Goal: Task Accomplishment & Management: Manage account settings

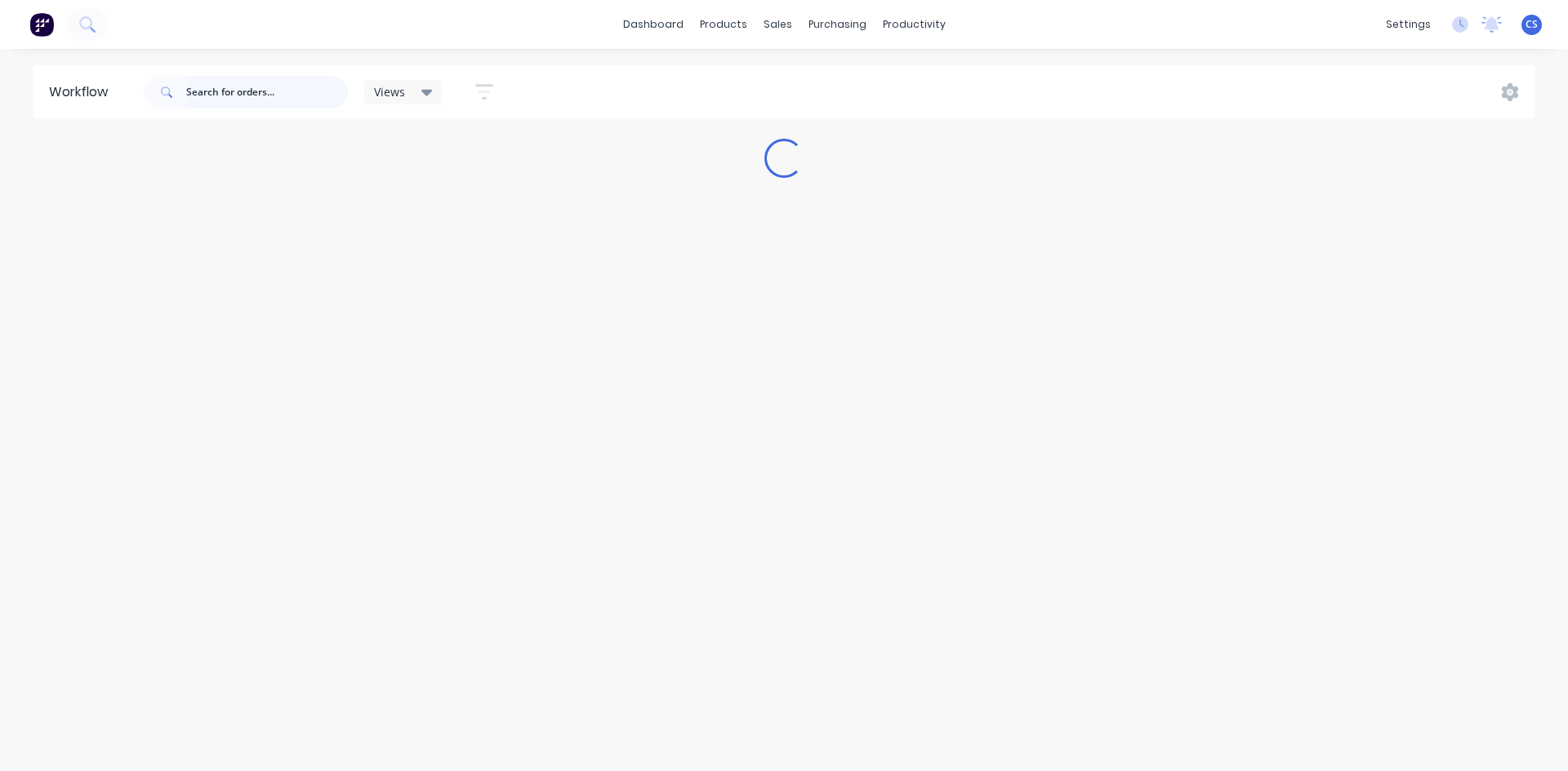
click at [309, 76] on input "text" at bounding box center [267, 92] width 162 height 32
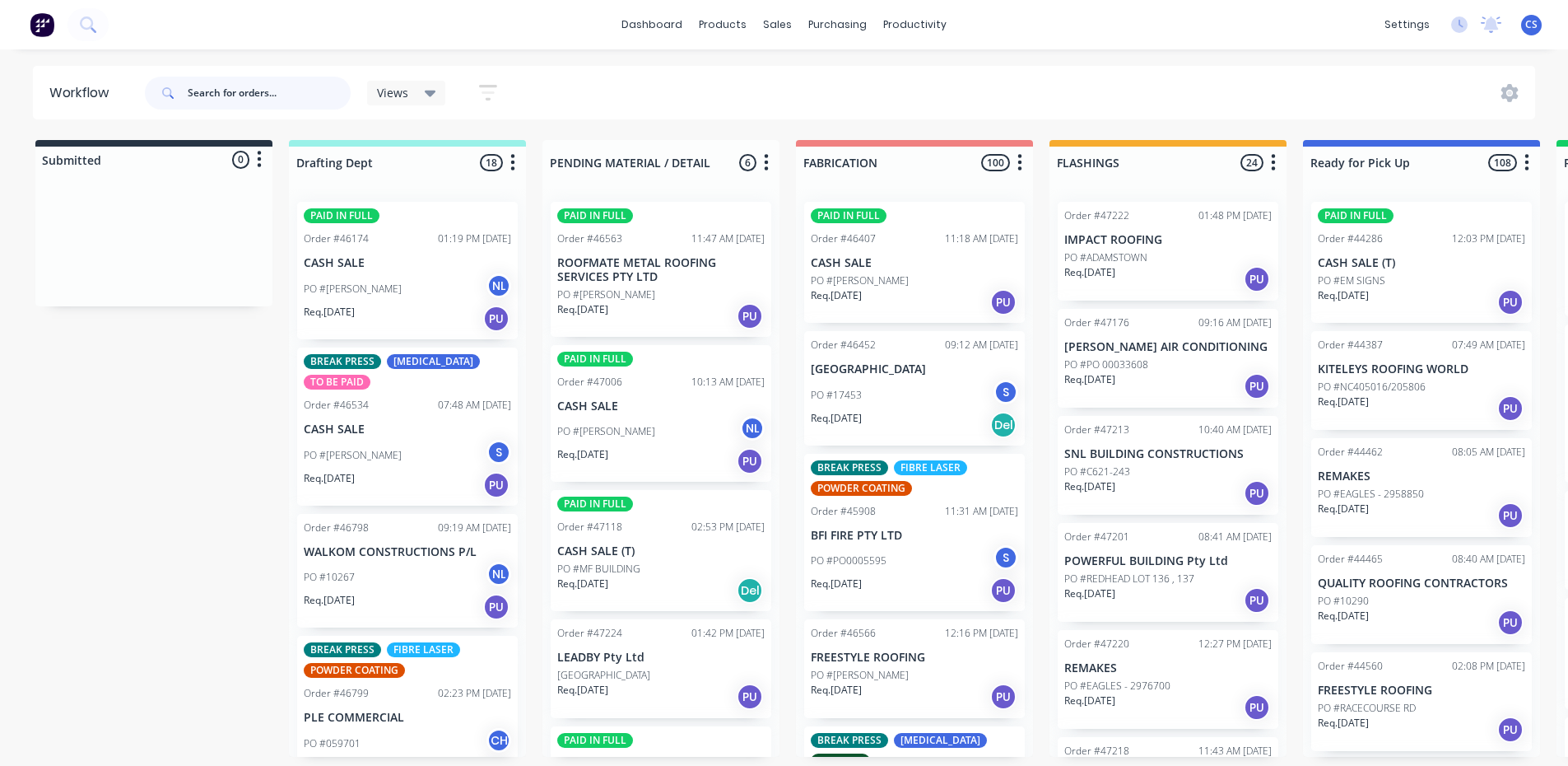
click at [221, 79] on input "text" at bounding box center [269, 93] width 163 height 32
type input "walk"
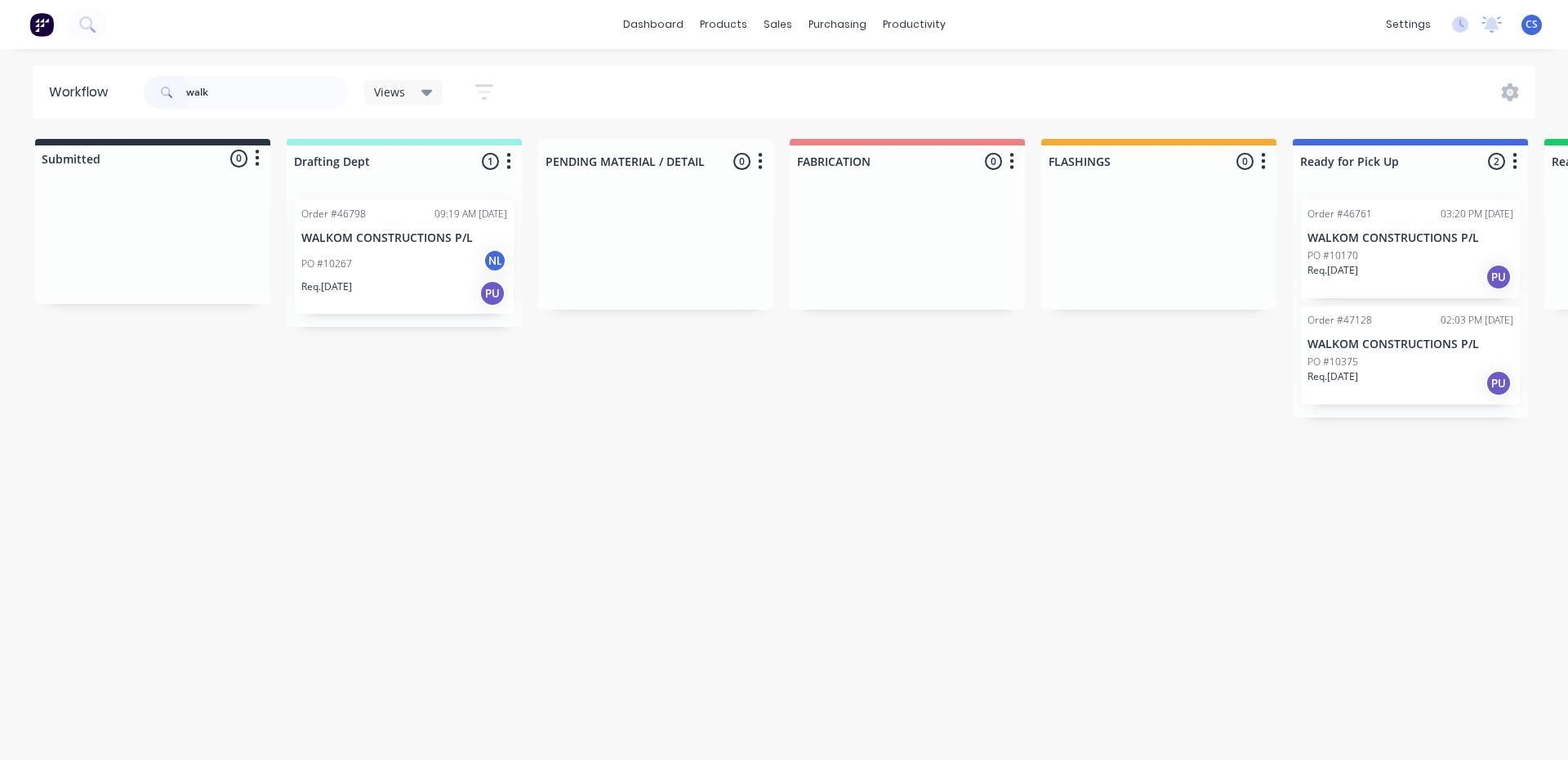
click at [1376, 248] on div "PO #10170" at bounding box center [1410, 255] width 206 height 14
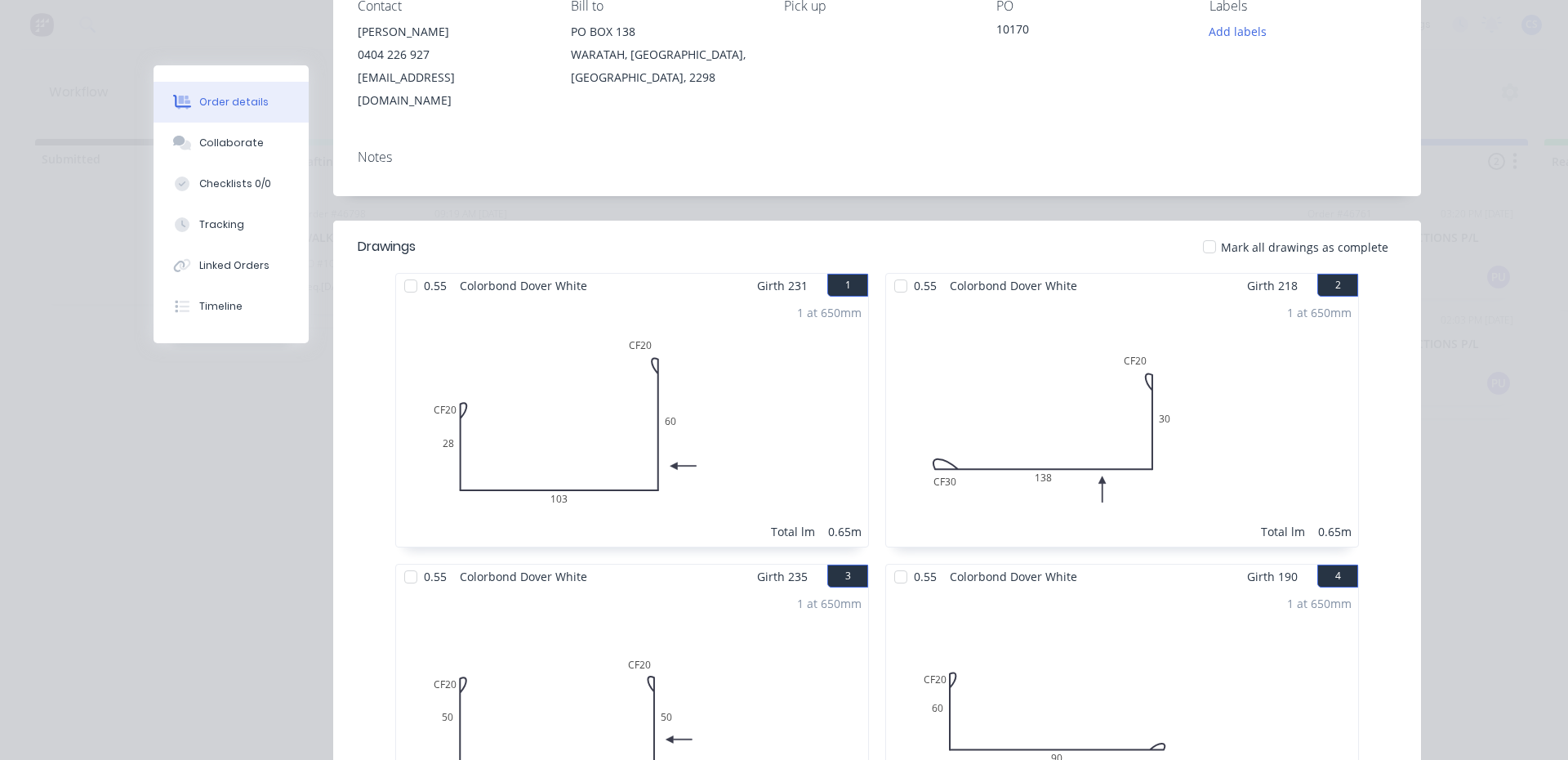
scroll to position [81, 0]
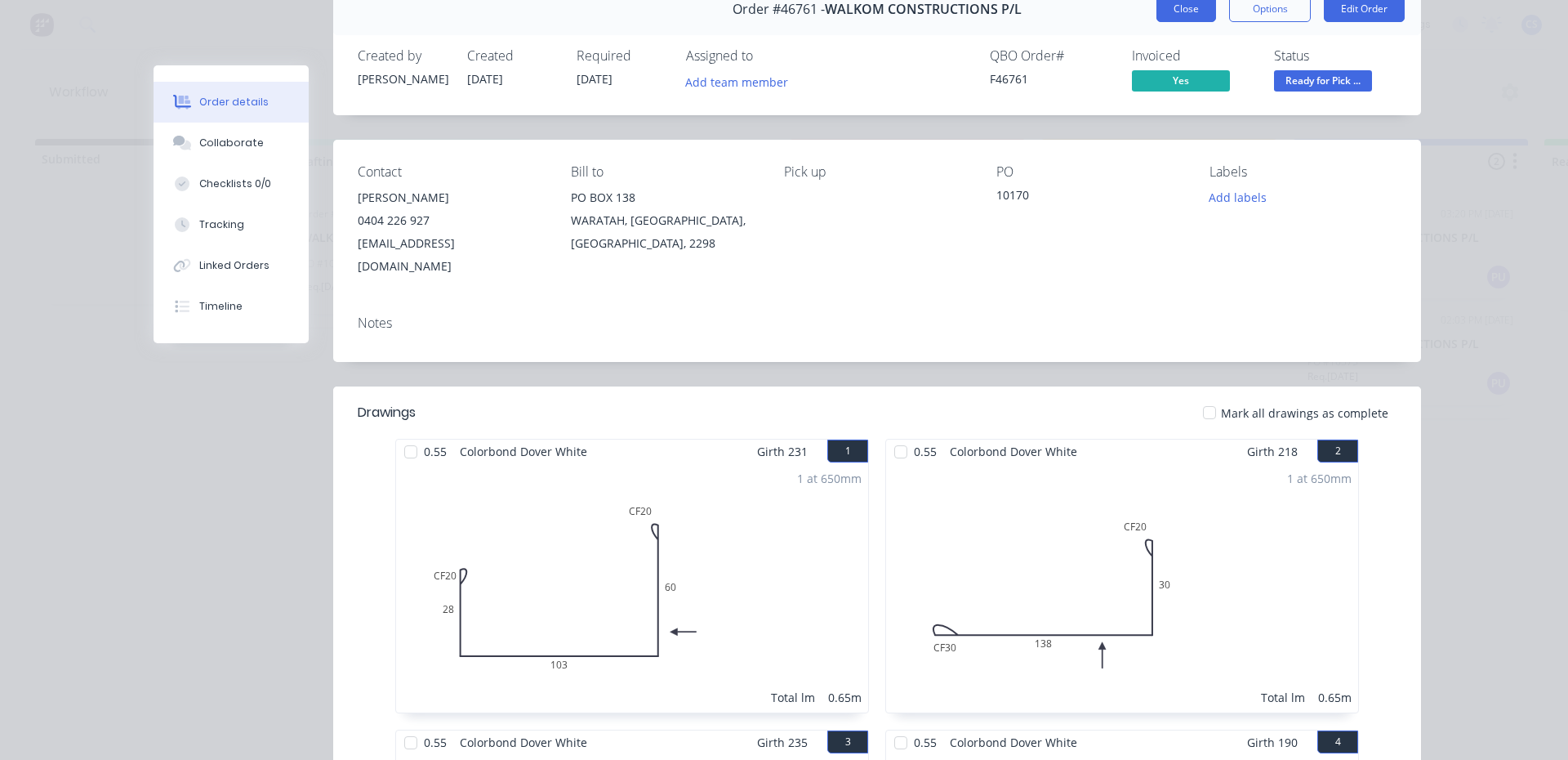
click at [1191, 20] on button "Close" at bounding box center [1186, 8] width 60 height 26
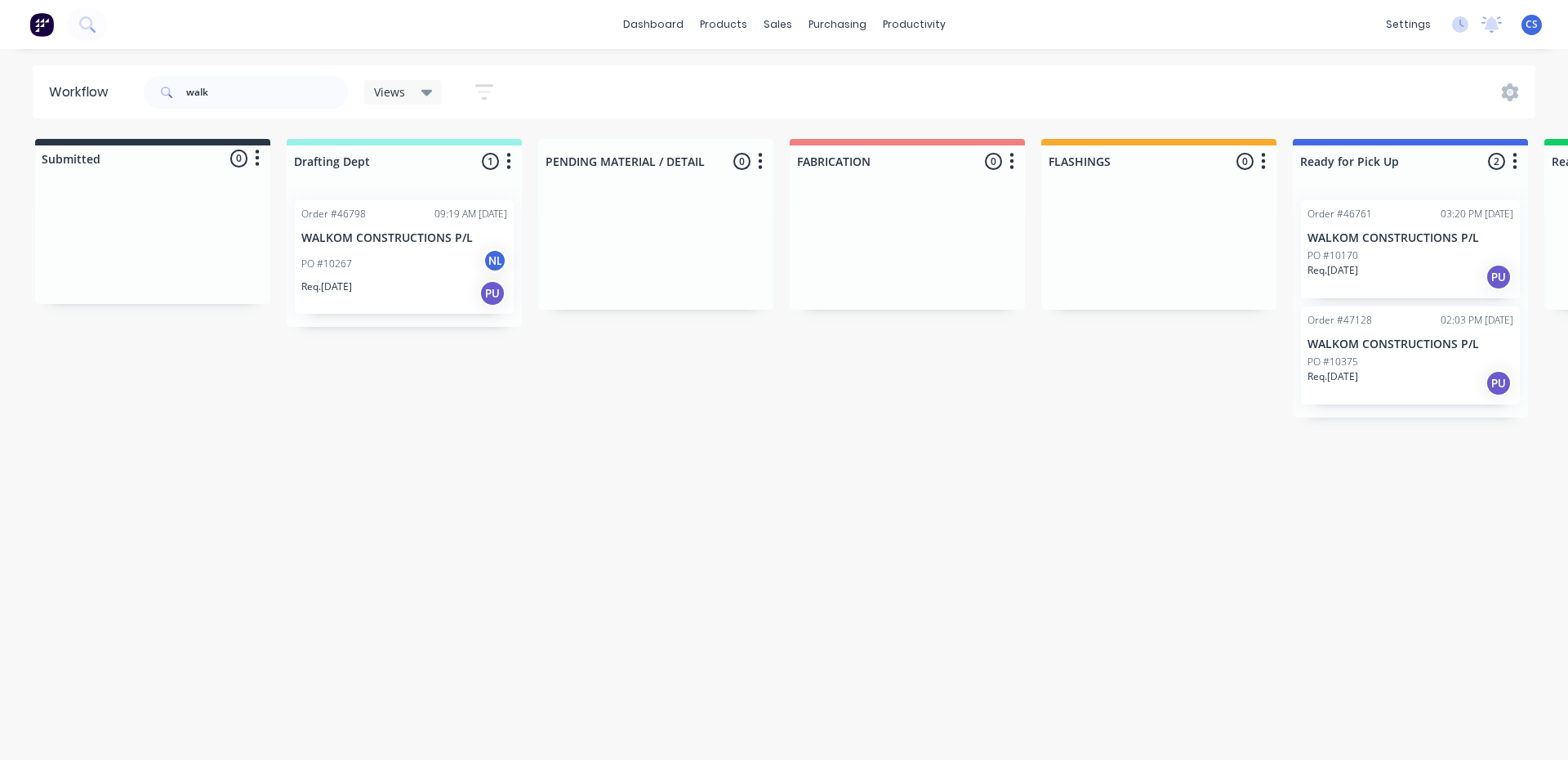
click at [1432, 366] on div "PO #10375" at bounding box center [1410, 362] width 206 height 14
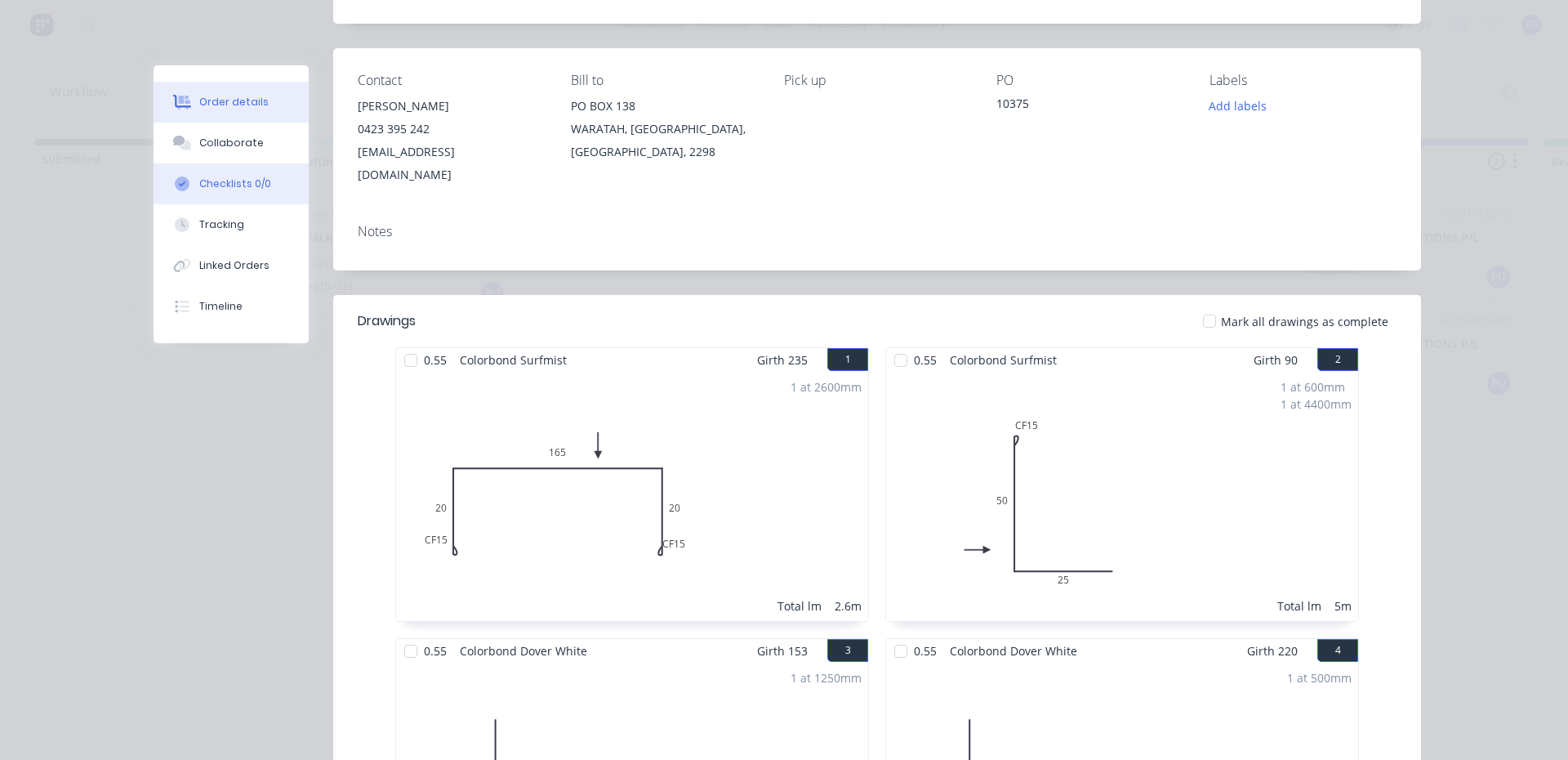
scroll to position [173, 0]
click at [257, 143] on button "Collaborate" at bounding box center [231, 143] width 155 height 41
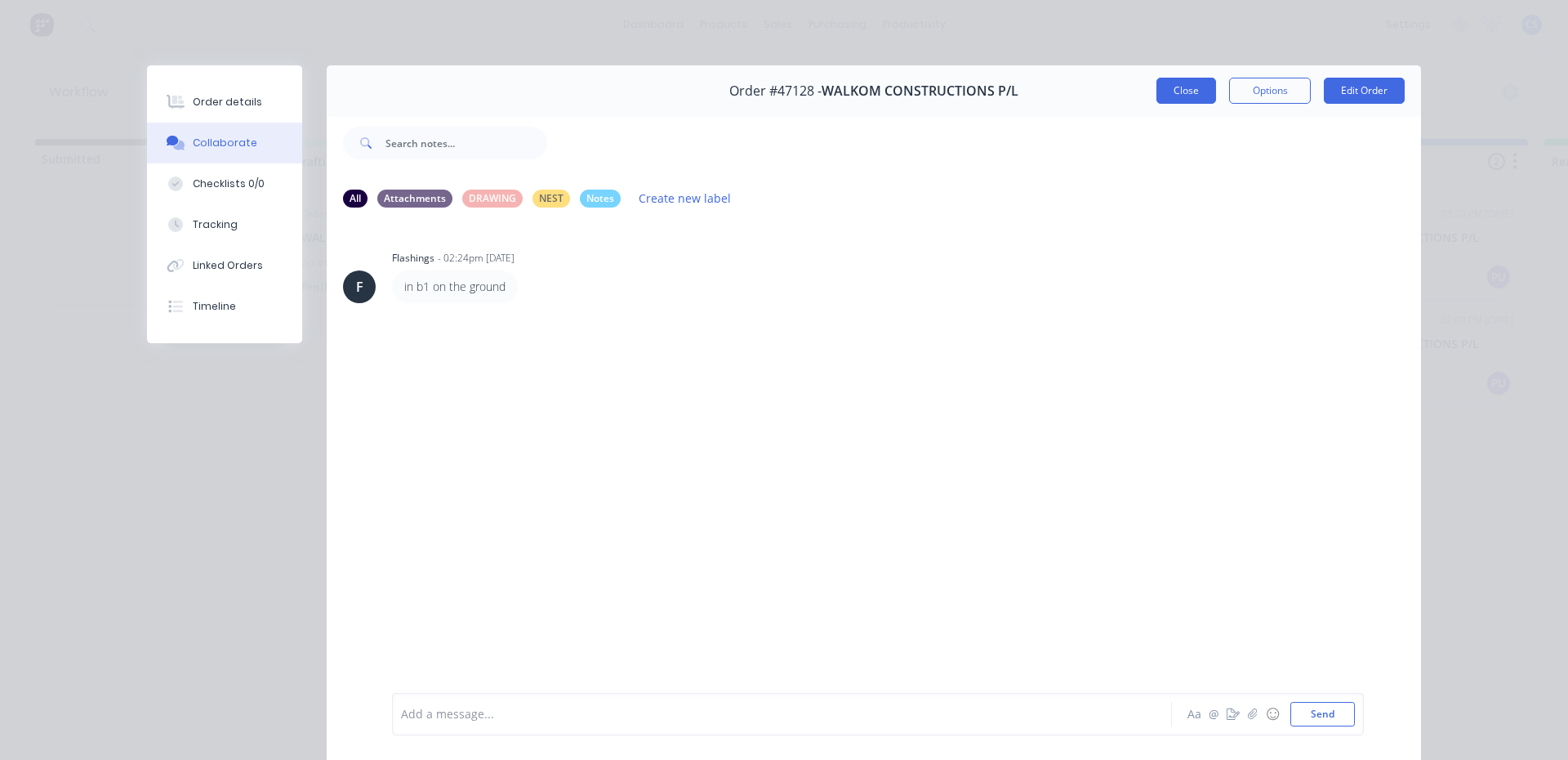
click at [1156, 91] on button "Close" at bounding box center [1186, 90] width 60 height 26
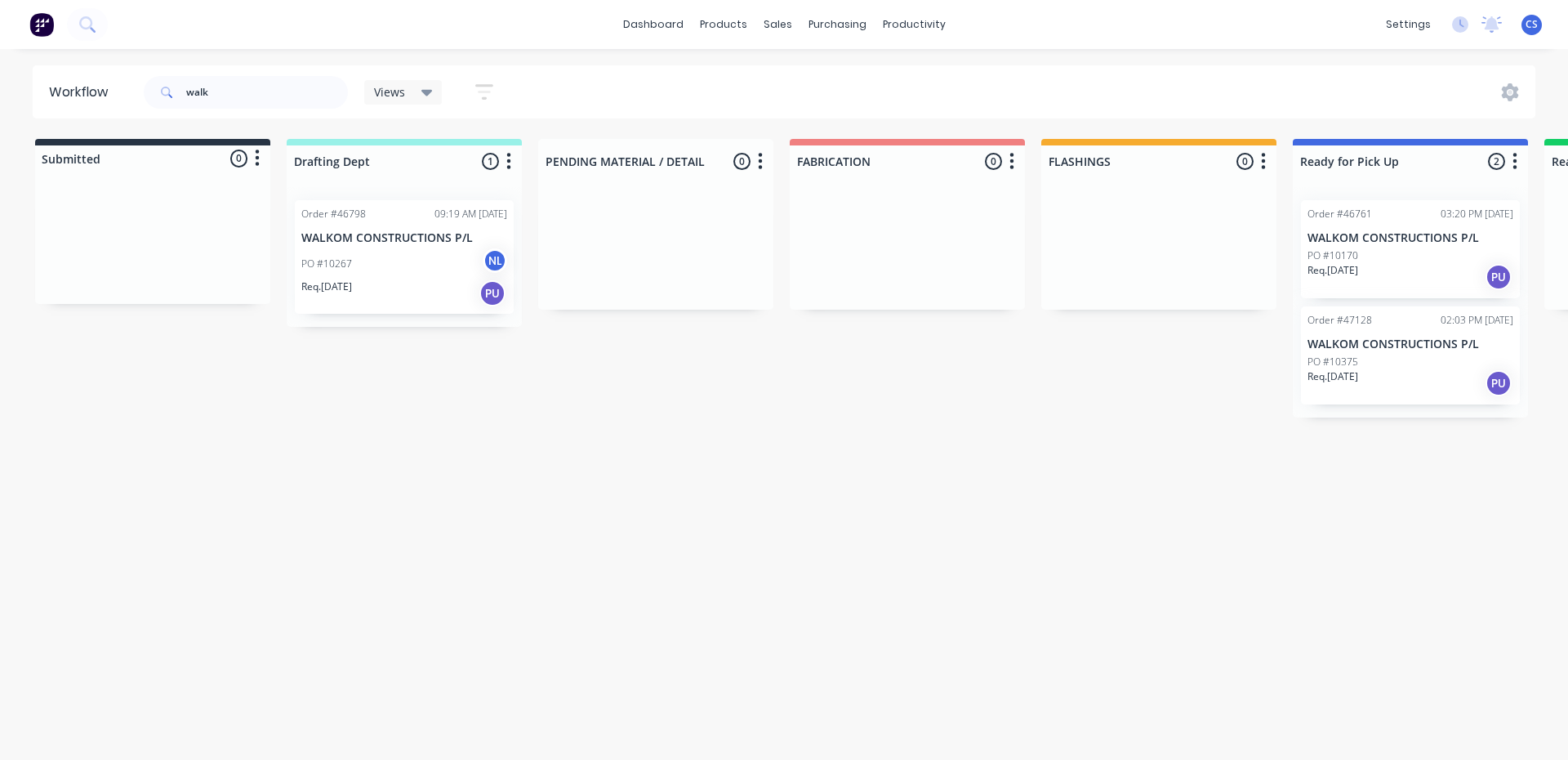
click at [424, 270] on div "PO #10267 NL" at bounding box center [405, 263] width 206 height 31
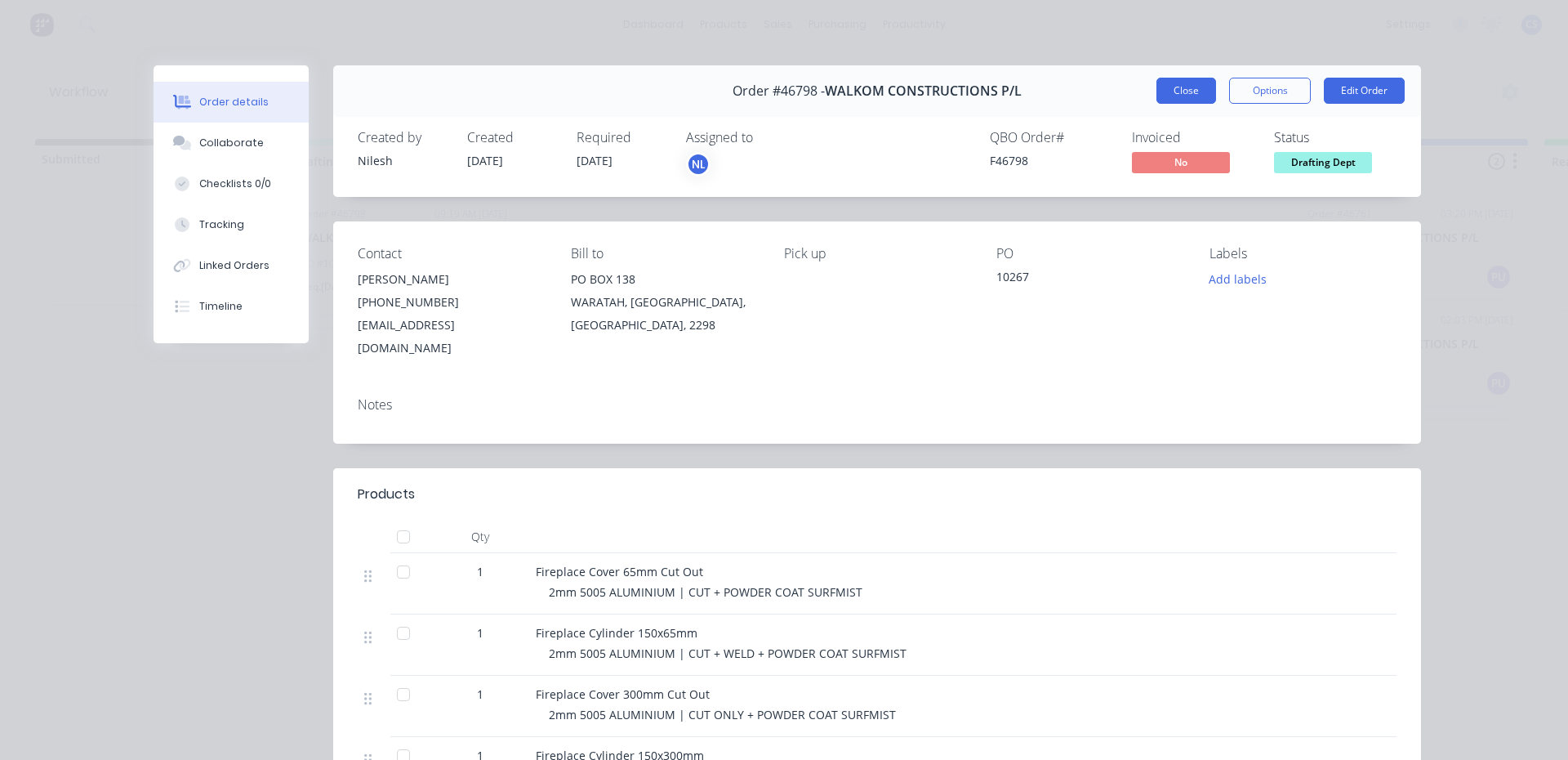
click at [1182, 98] on button "Close" at bounding box center [1186, 90] width 60 height 26
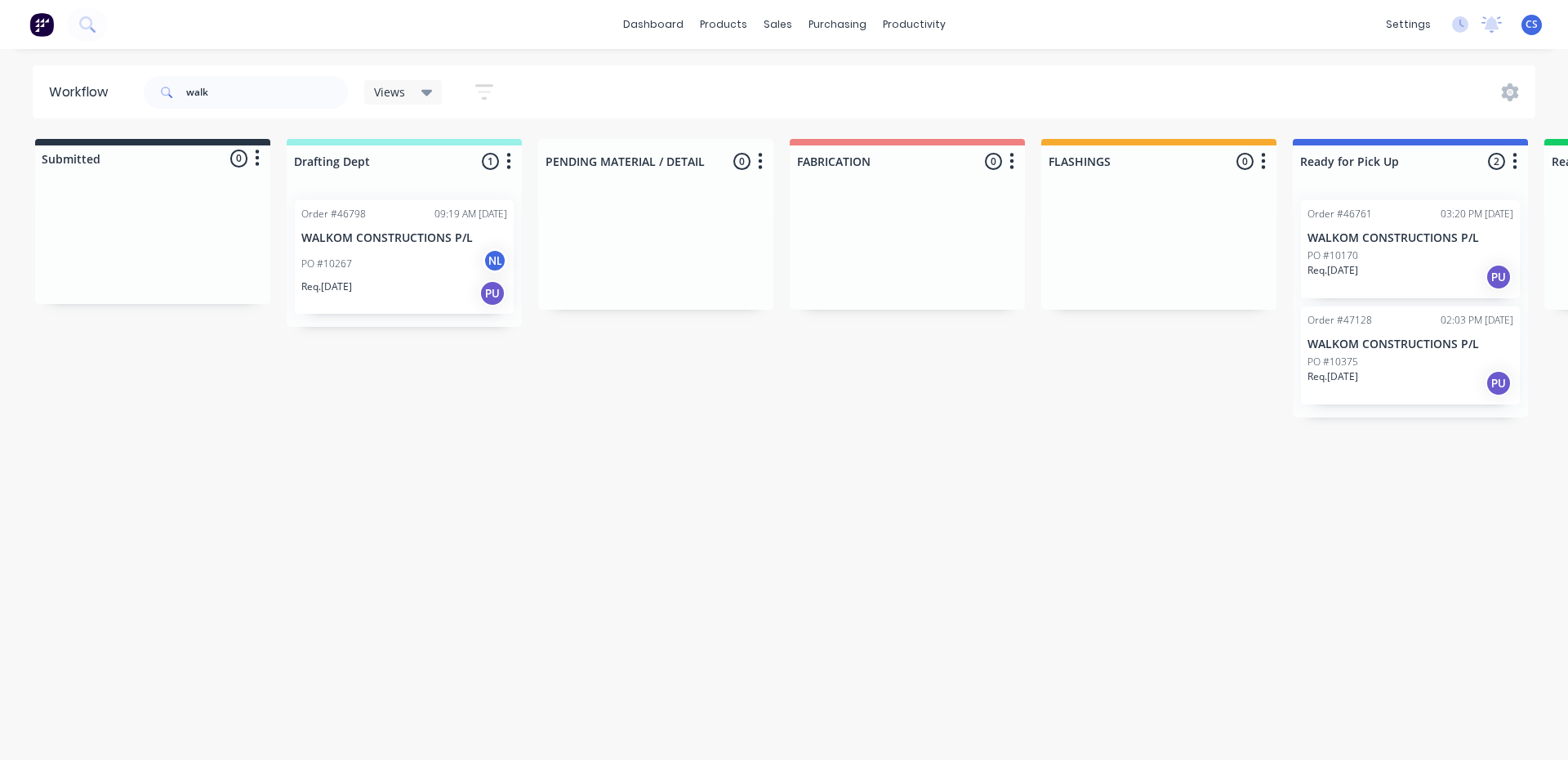
click at [1330, 250] on p "PO #10170" at bounding box center [1333, 255] width 51 height 14
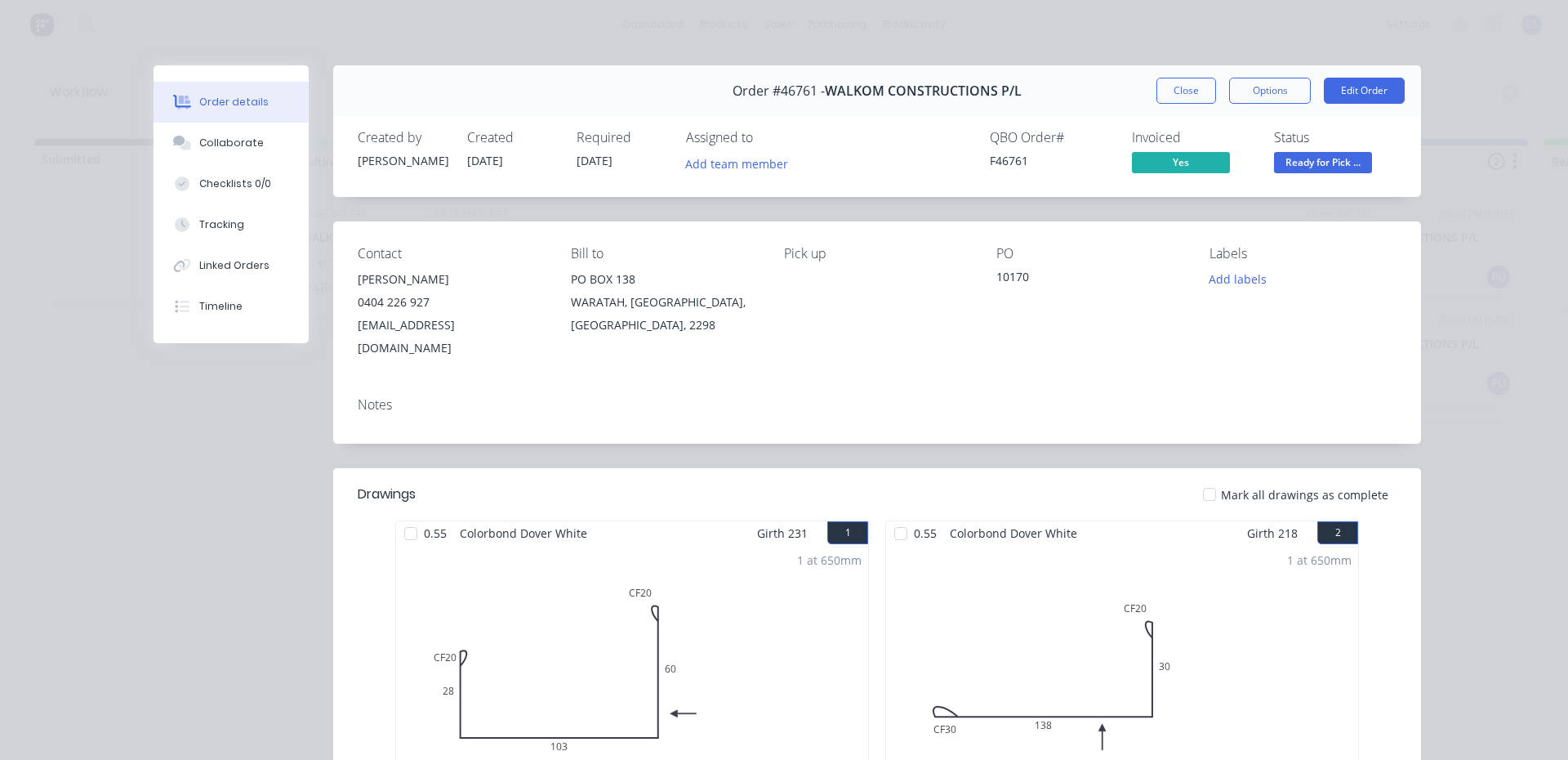
scroll to position [245, 0]
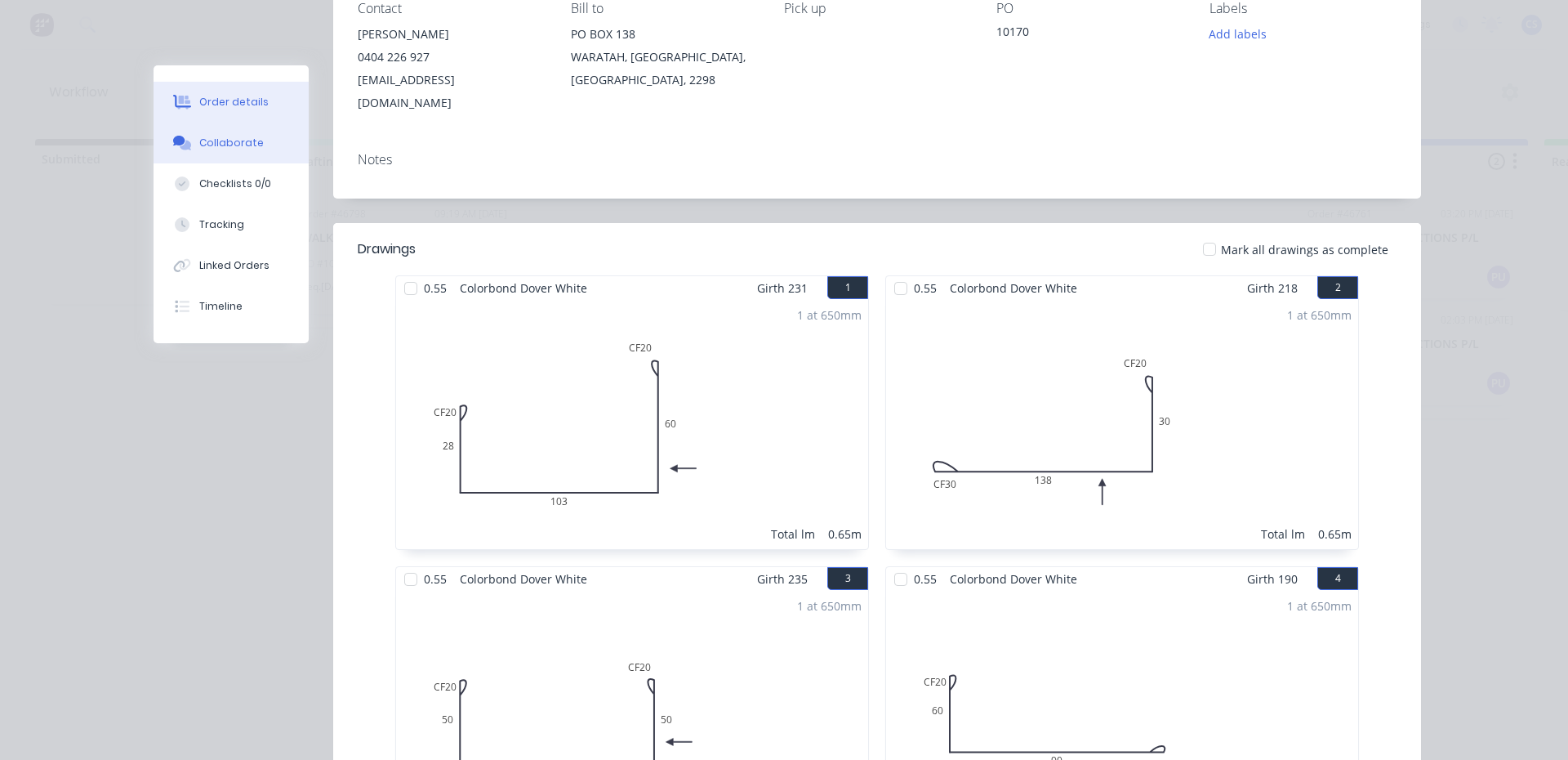
click at [243, 137] on div "Collaborate" at bounding box center [232, 142] width 64 height 14
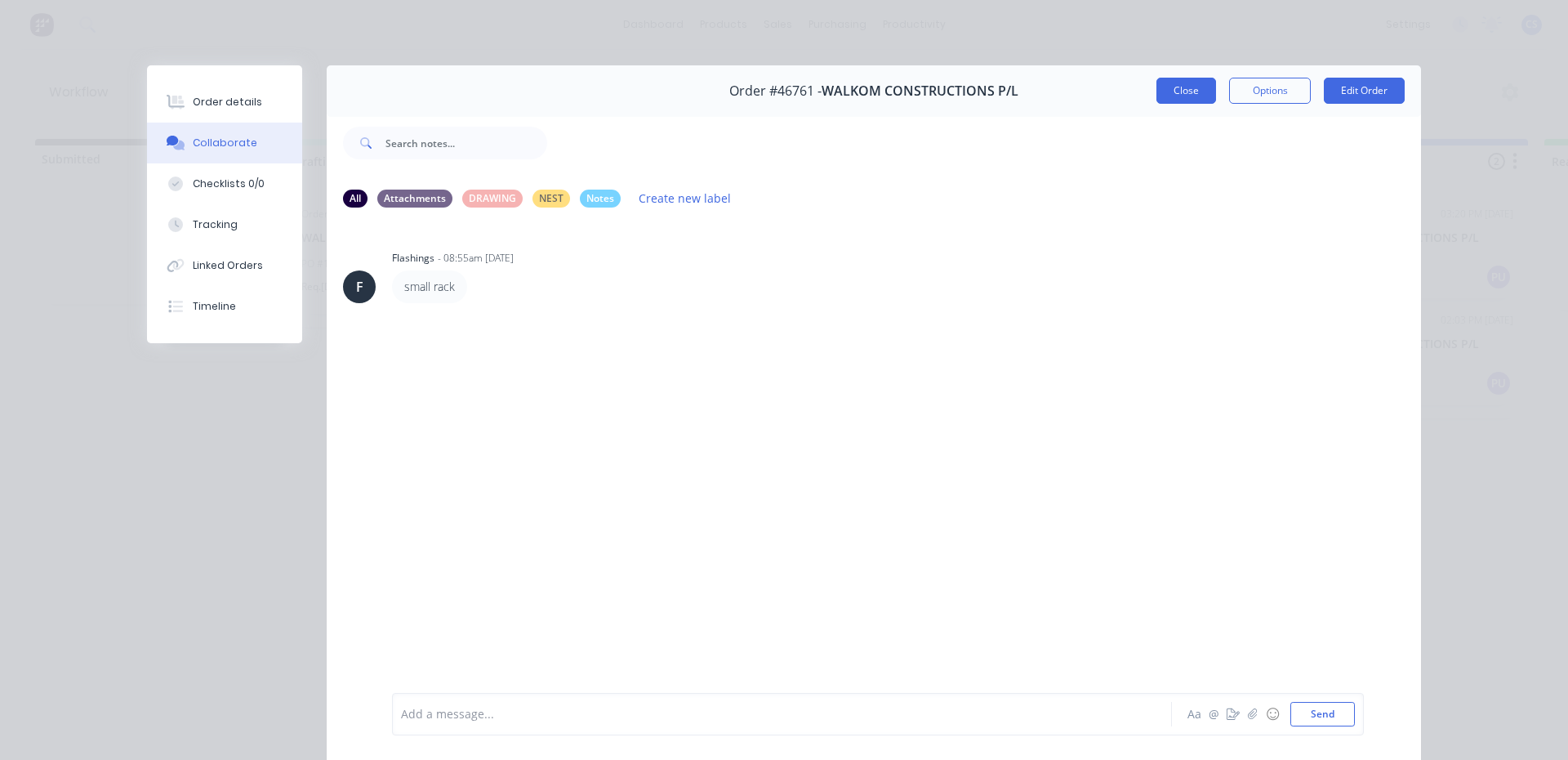
click at [1187, 100] on button "Close" at bounding box center [1186, 90] width 60 height 26
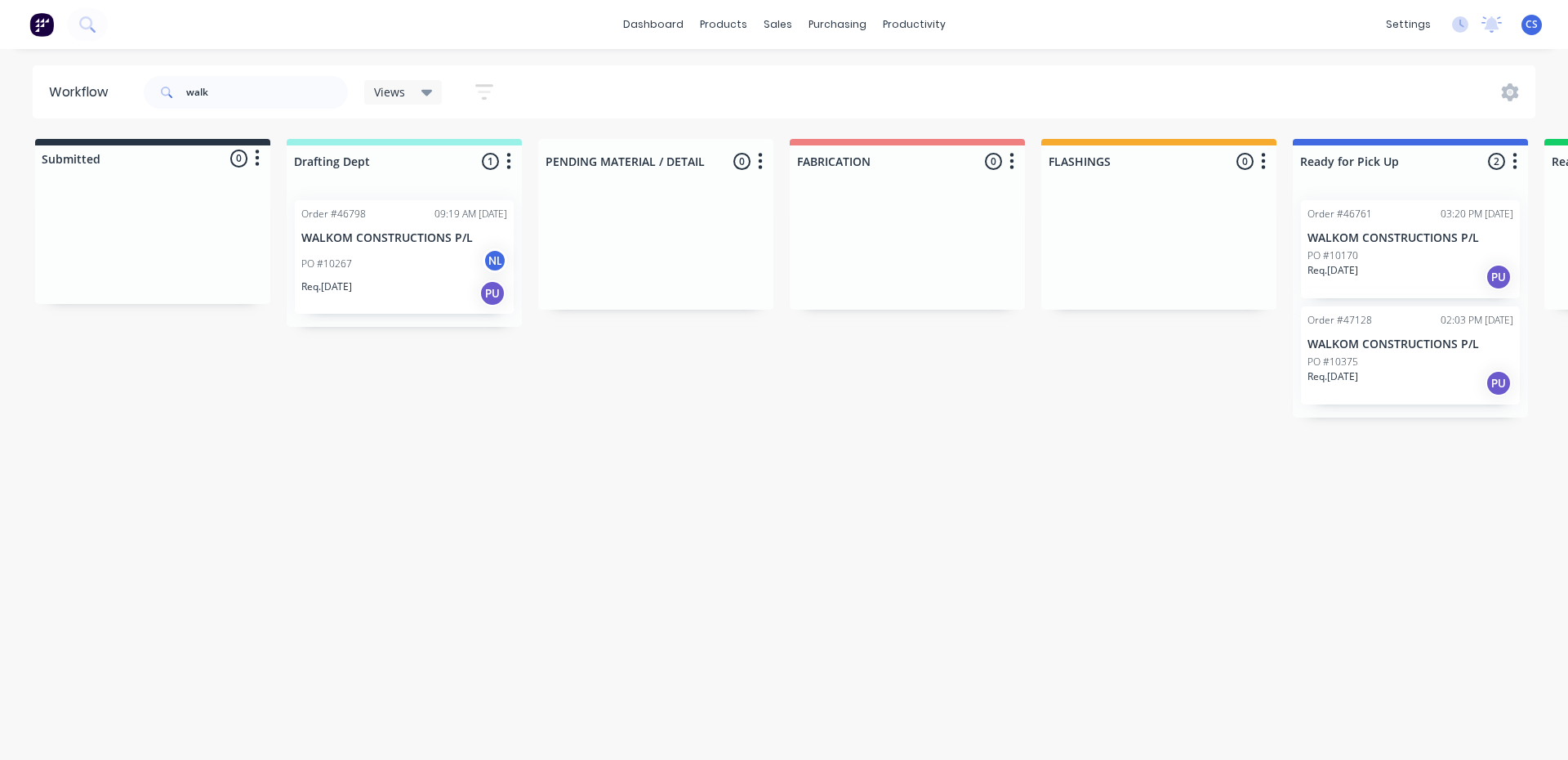
click at [1339, 242] on p "WALKOM CONSTRUCTIONS P/L" at bounding box center [1410, 238] width 206 height 14
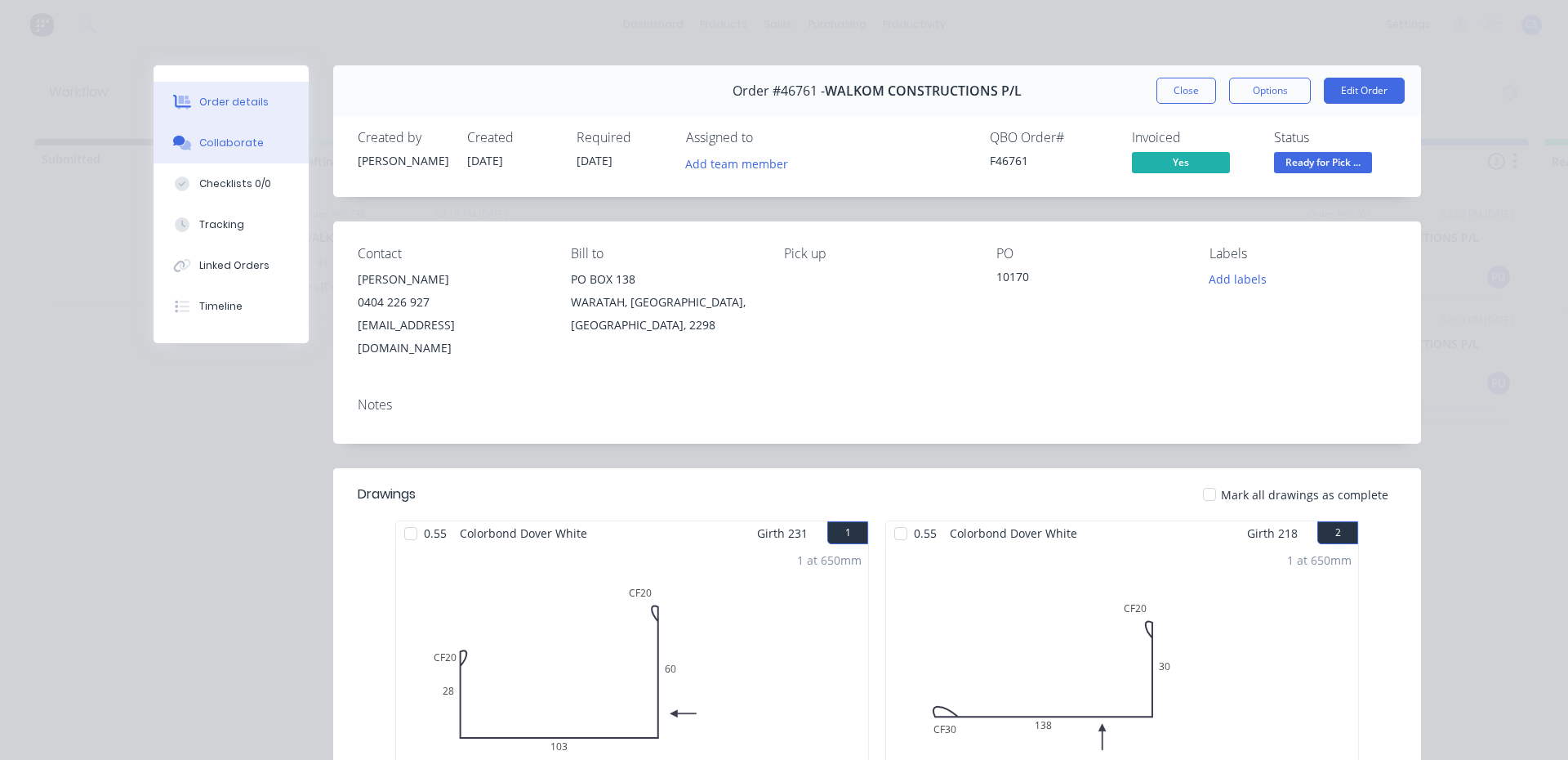
click at [241, 146] on div "Collaborate" at bounding box center [232, 142] width 64 height 14
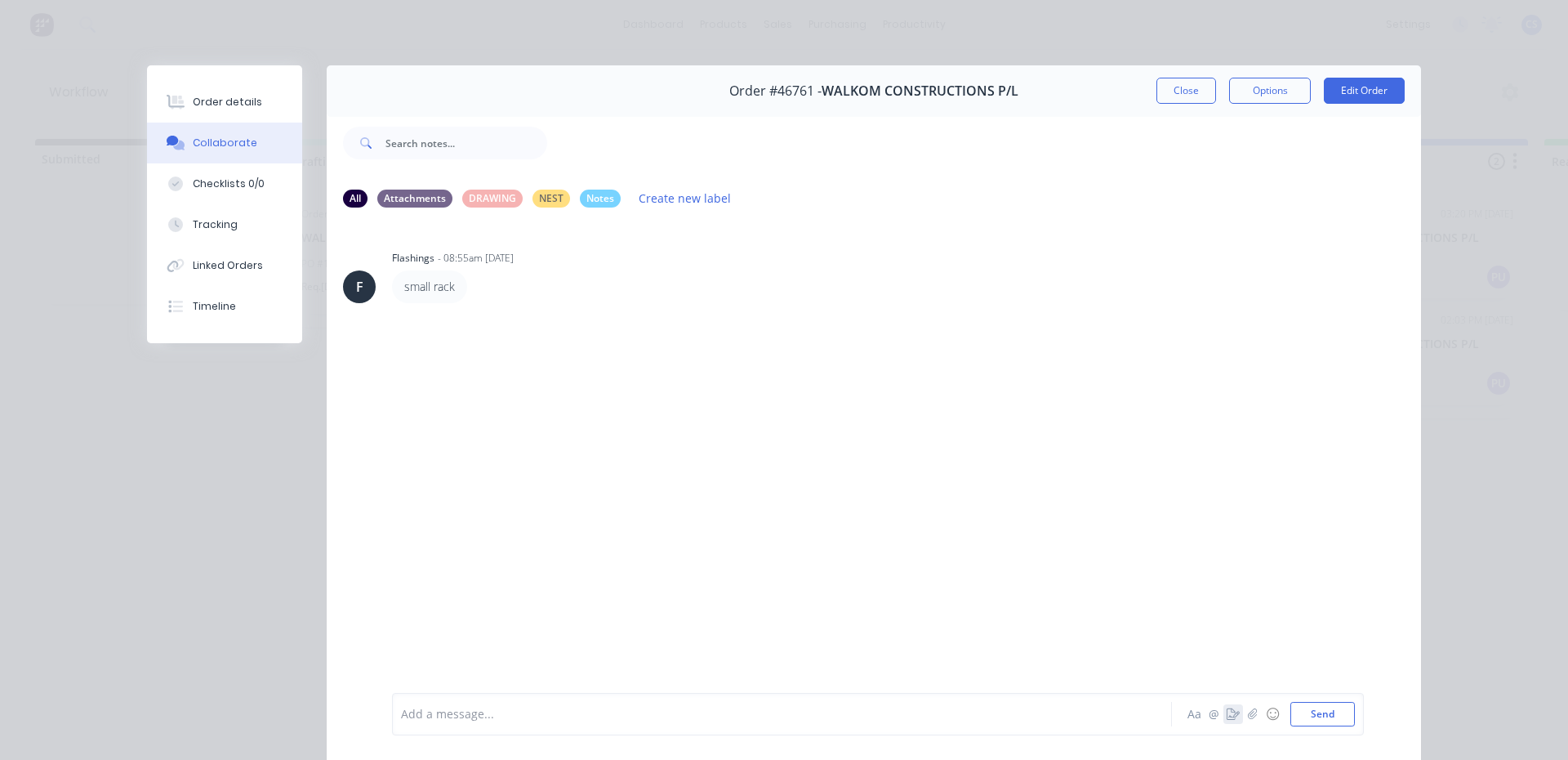
click at [1223, 712] on button "button" at bounding box center [1233, 714] width 20 height 20
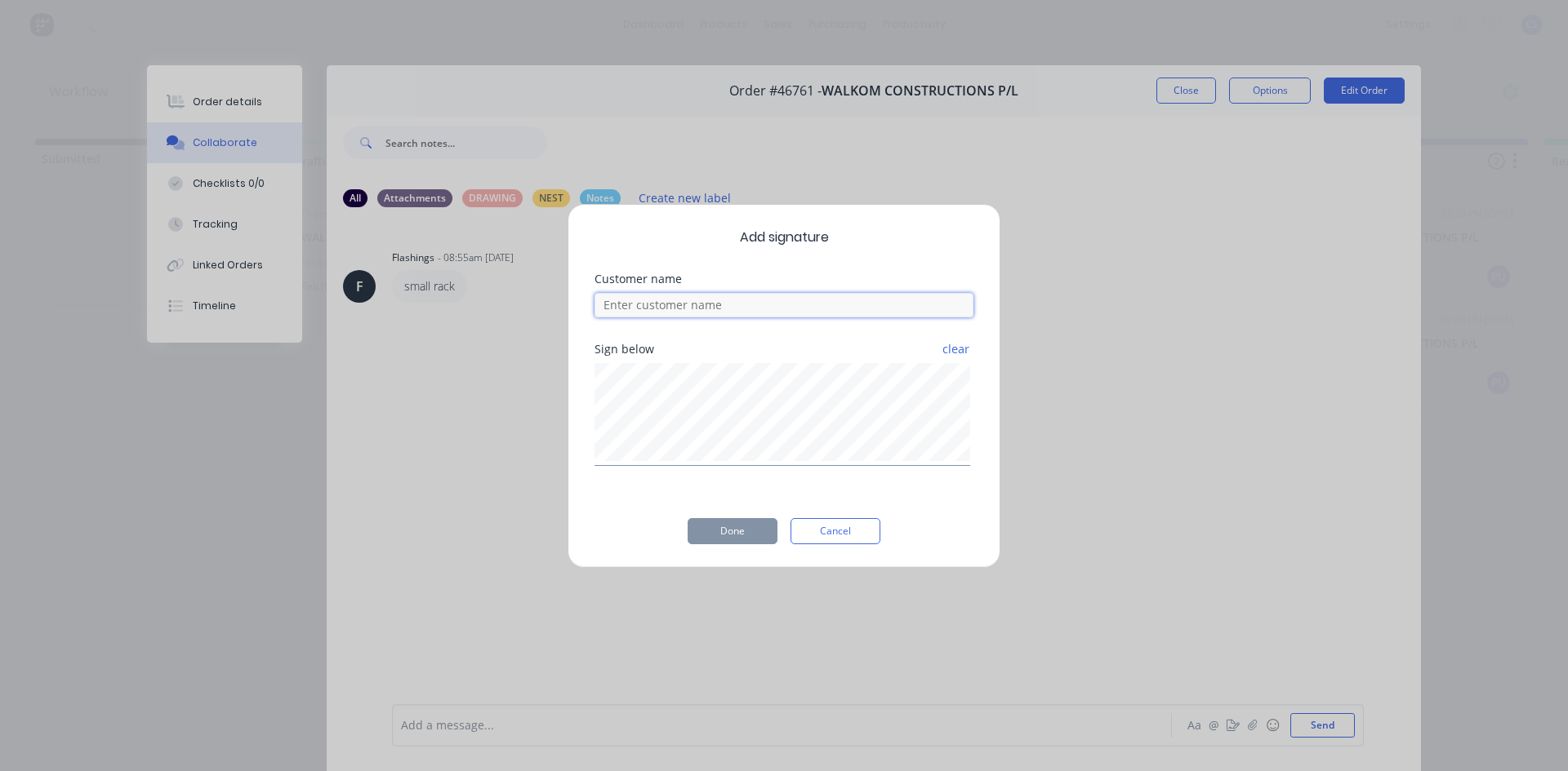
click at [666, 312] on input at bounding box center [783, 305] width 379 height 24
type input "[PERSON_NAME]"
click at [731, 530] on button "Done" at bounding box center [732, 530] width 89 height 26
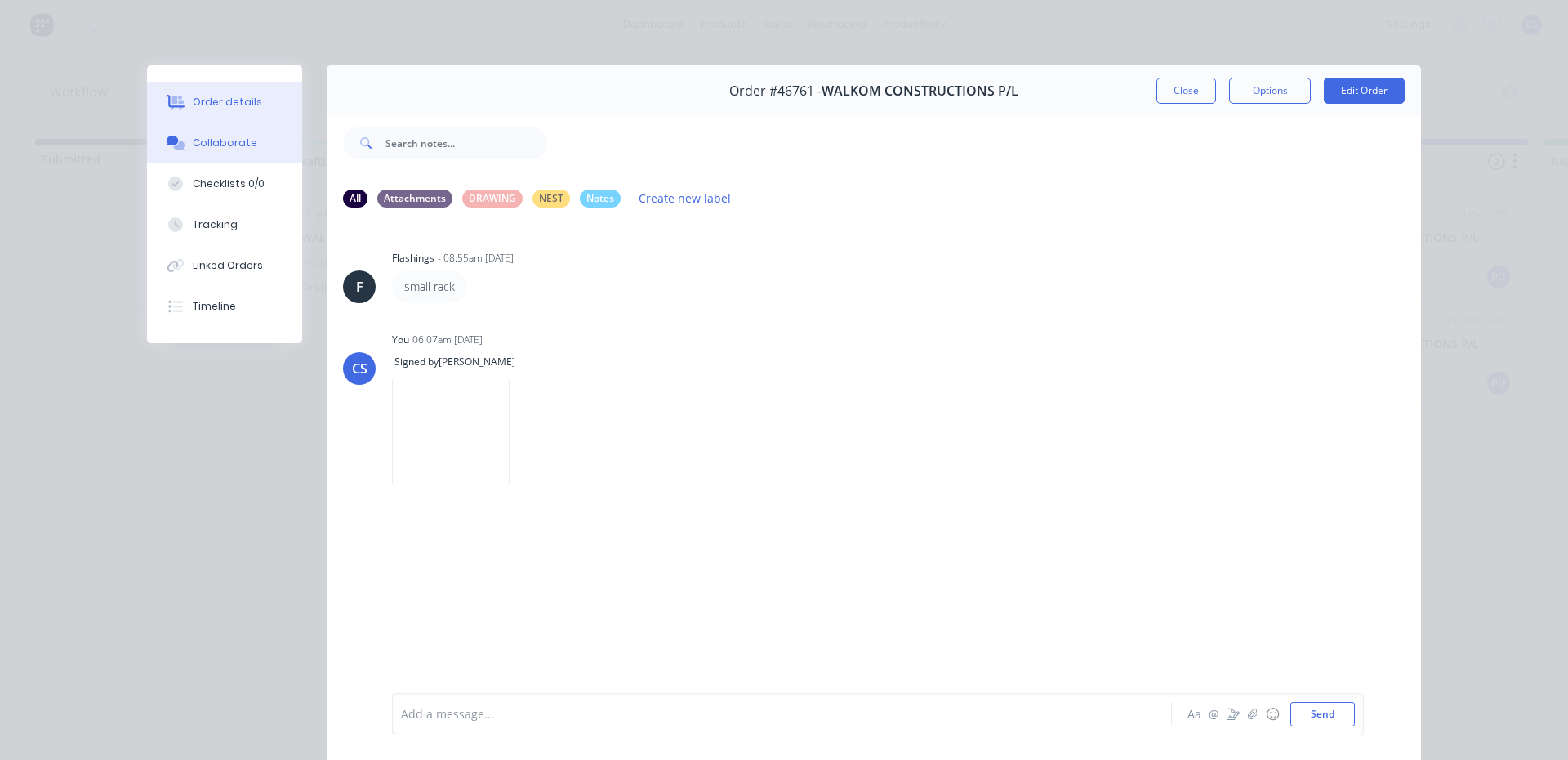
click at [200, 107] on div "Order details" at bounding box center [227, 102] width 70 height 14
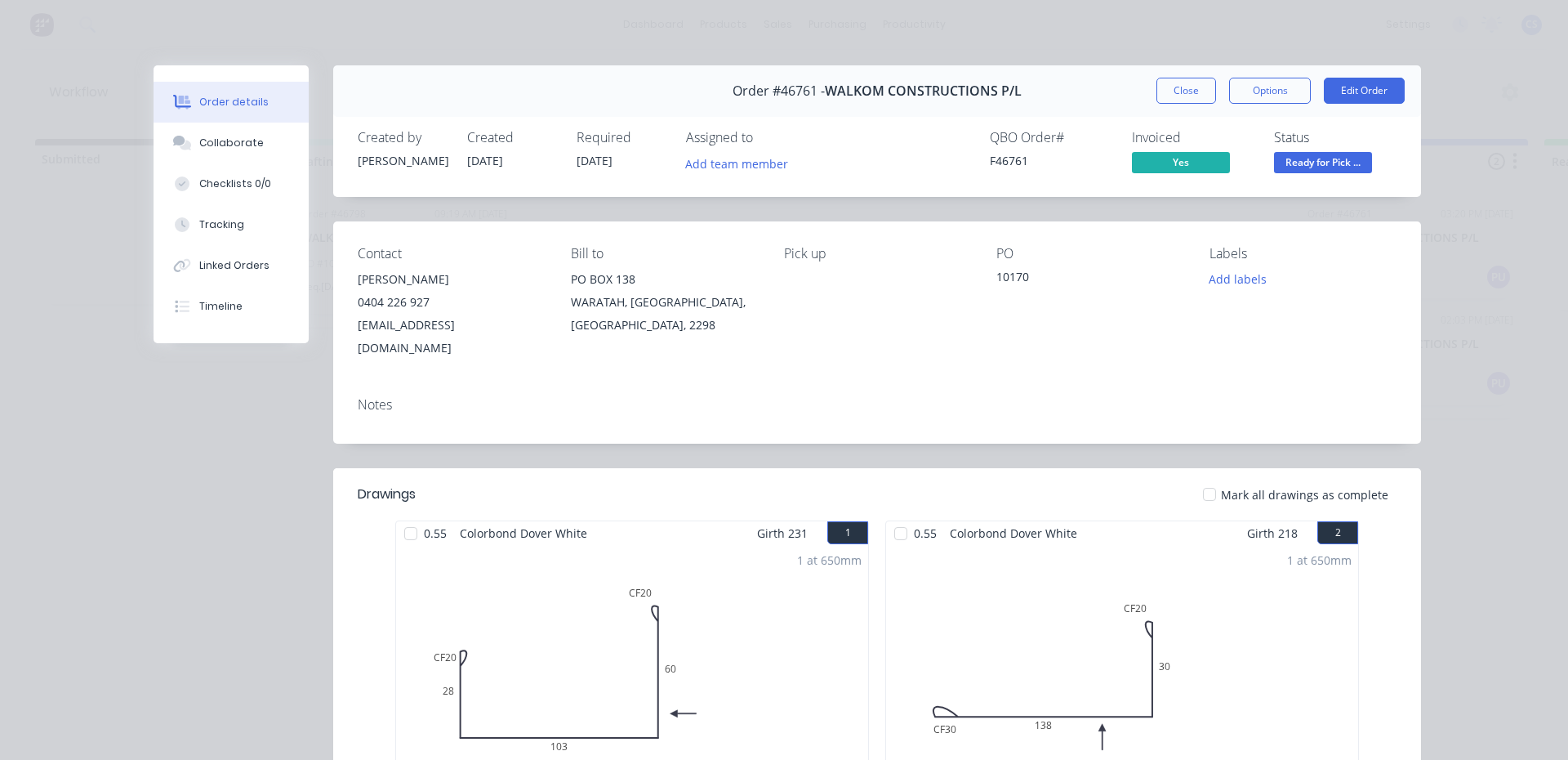
click at [1317, 168] on span "Ready for Pick ..." at bounding box center [1322, 162] width 98 height 21
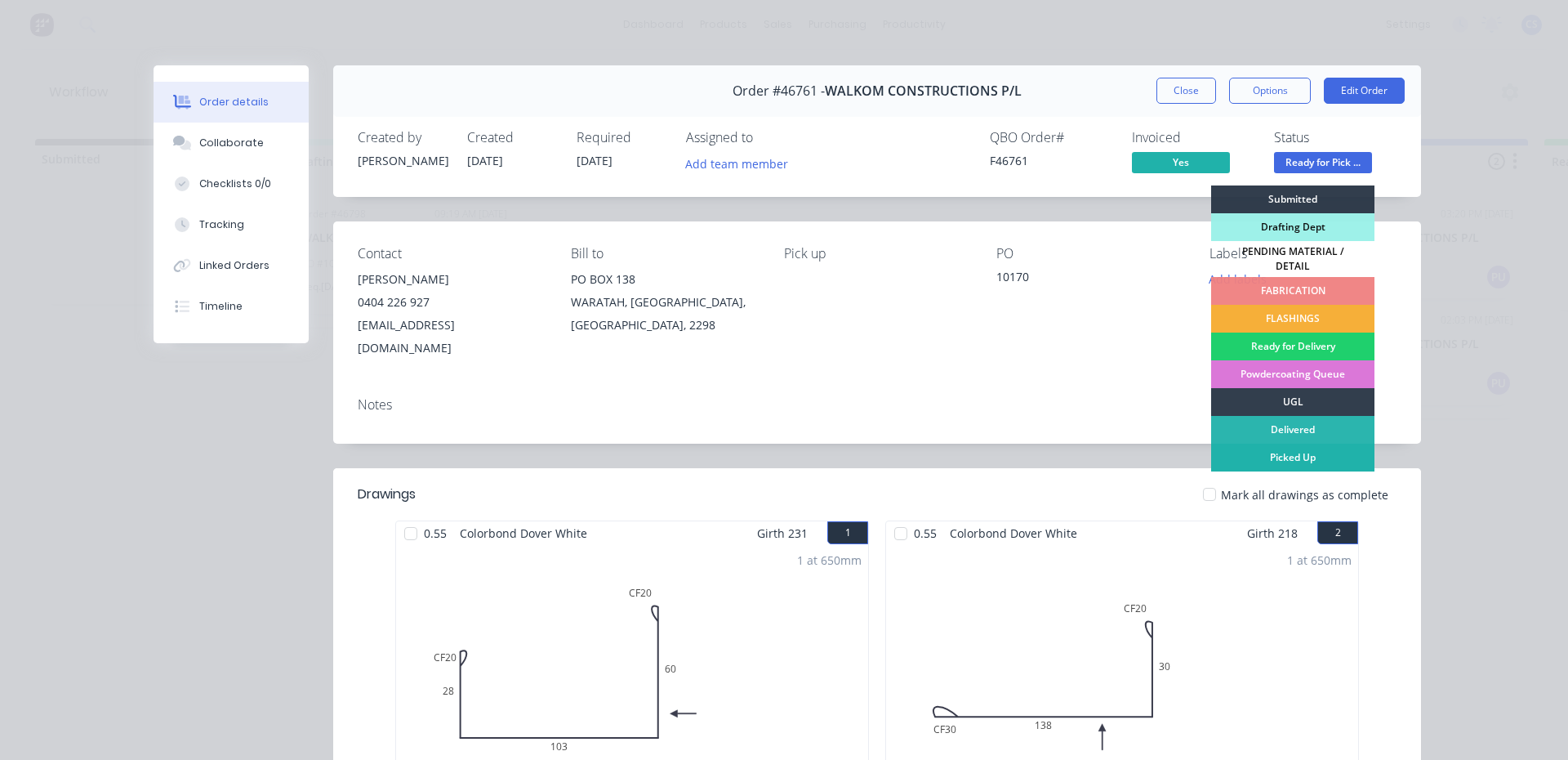
click at [1292, 448] on div "Picked Up" at bounding box center [1292, 457] width 163 height 28
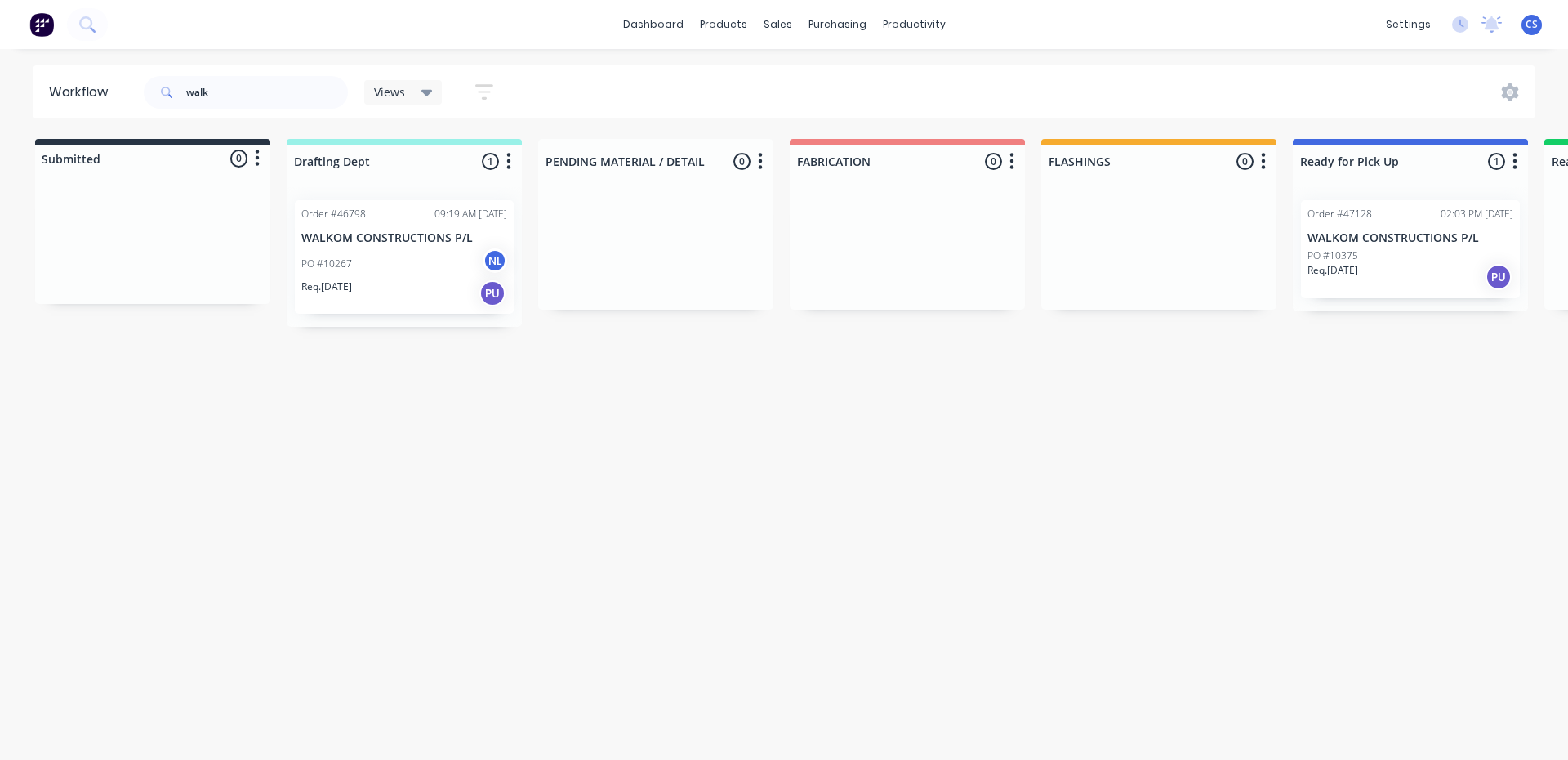
click at [1411, 260] on div "PO #10375" at bounding box center [1410, 255] width 206 height 14
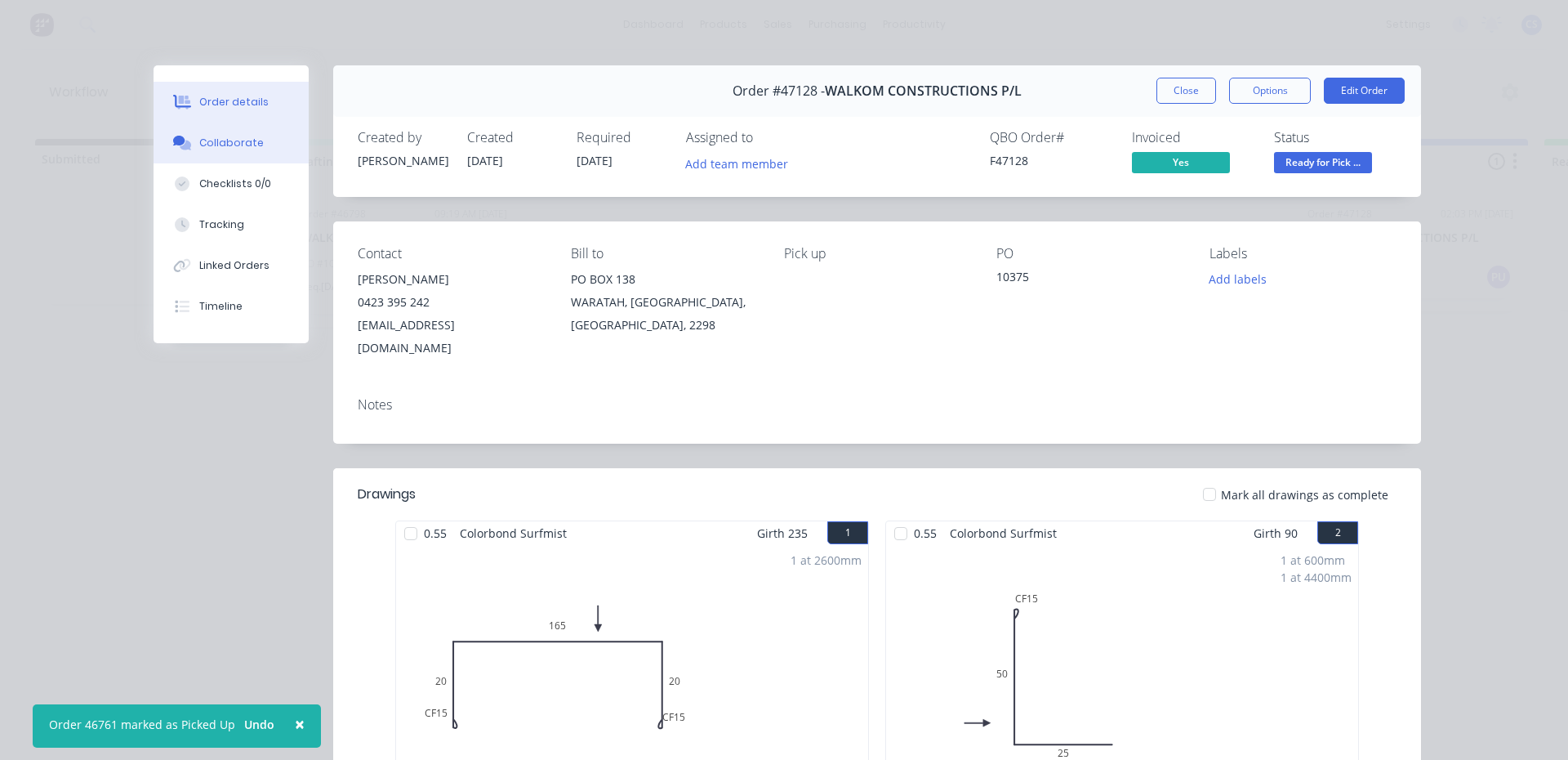
click at [224, 132] on button "Collaborate" at bounding box center [231, 143] width 155 height 41
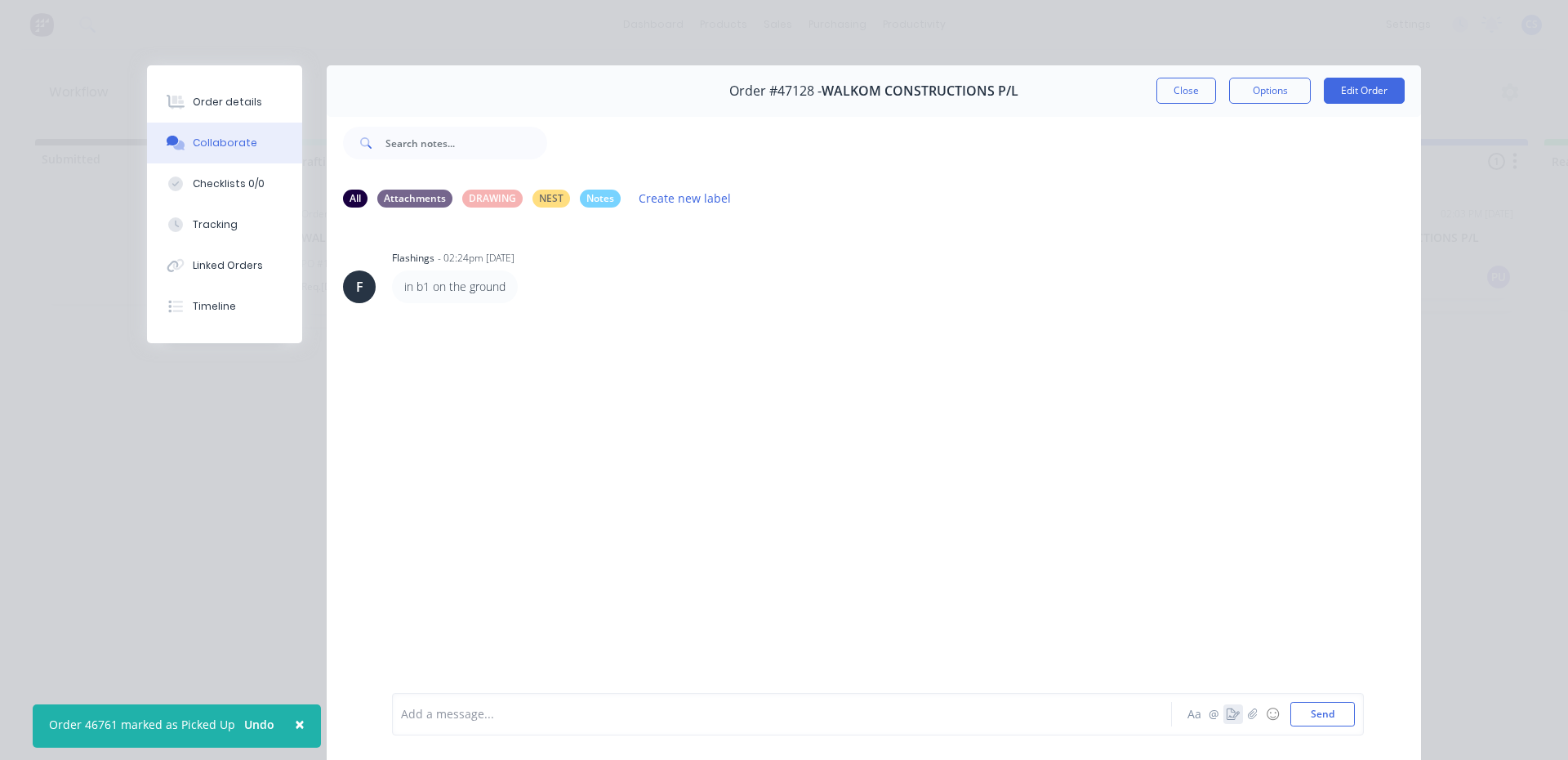
click at [1230, 711] on icon "button" at bounding box center [1233, 713] width 13 height 12
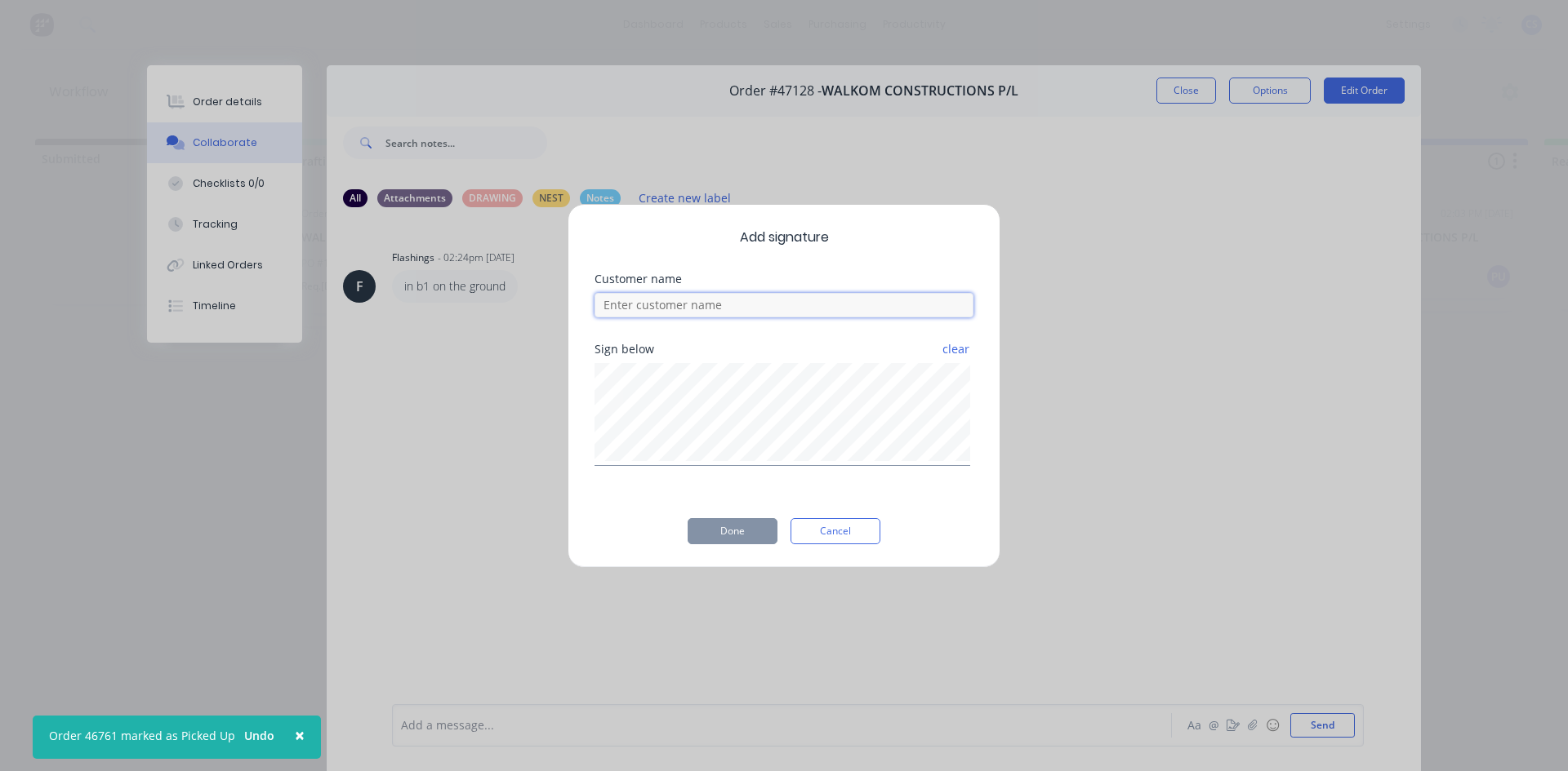
click at [761, 304] on input at bounding box center [783, 305] width 379 height 24
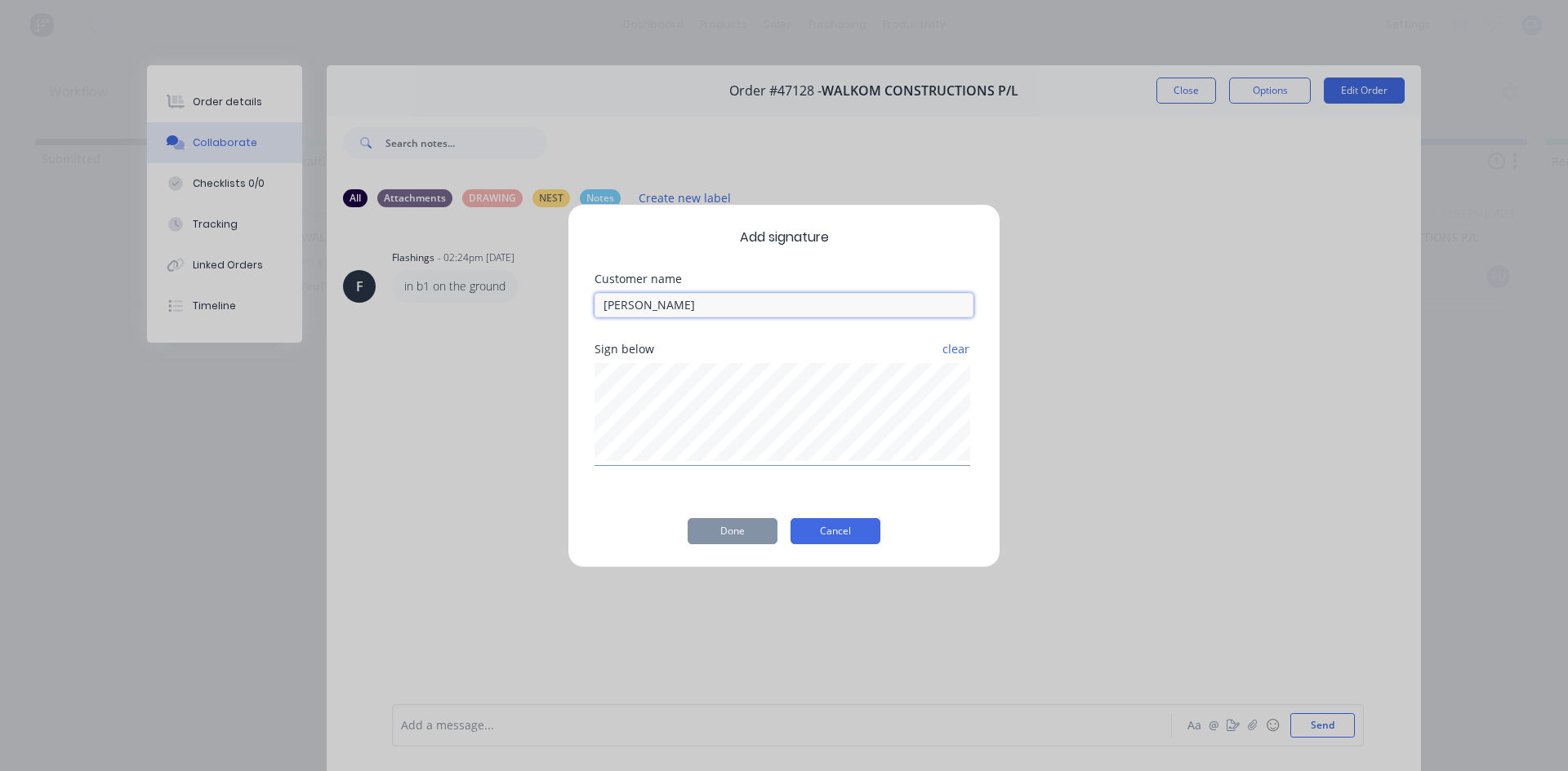
type input "[PERSON_NAME]"
click at [835, 520] on button "Cancel" at bounding box center [835, 530] width 89 height 26
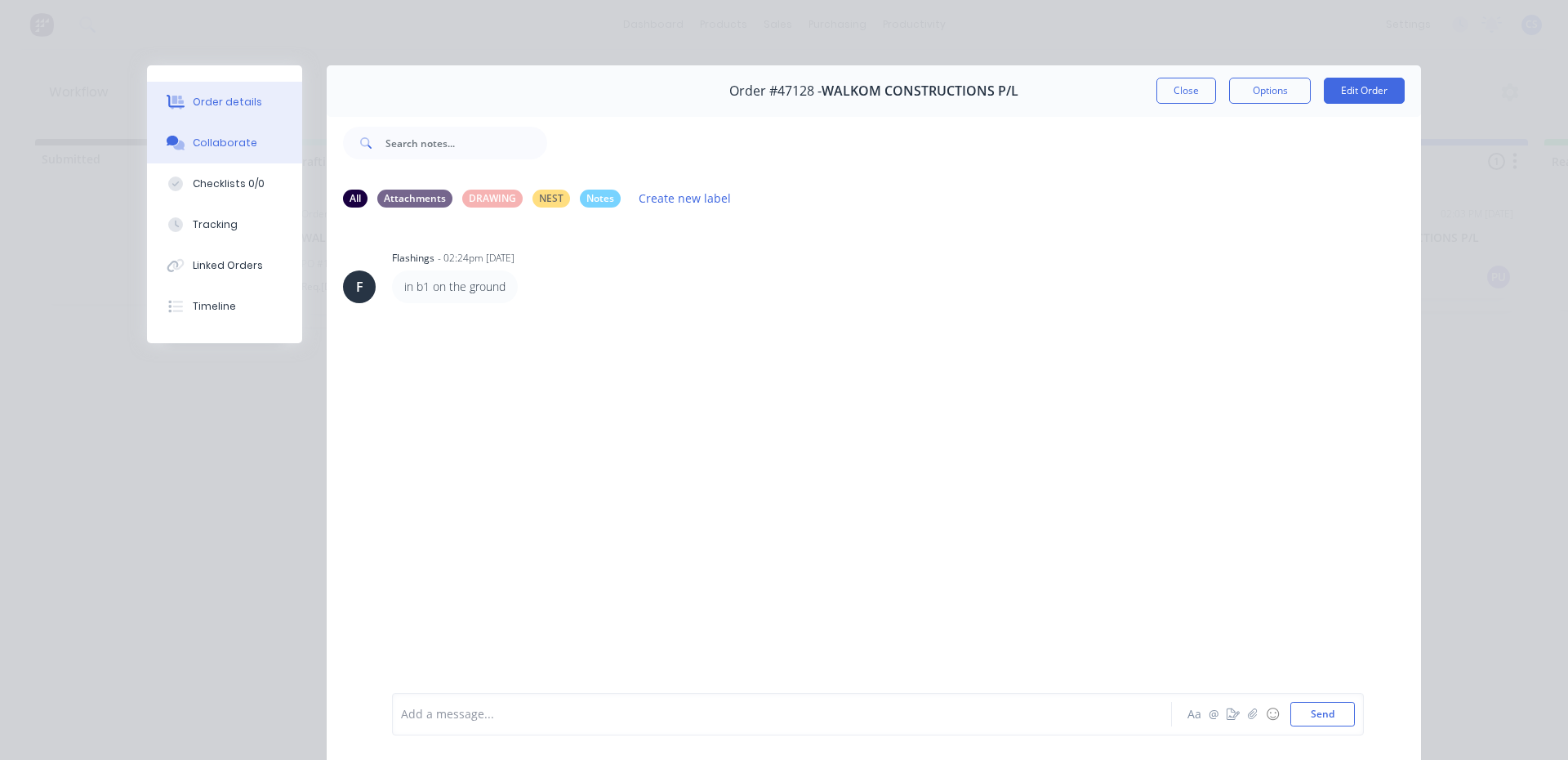
click at [230, 90] on button "Order details" at bounding box center [224, 102] width 155 height 41
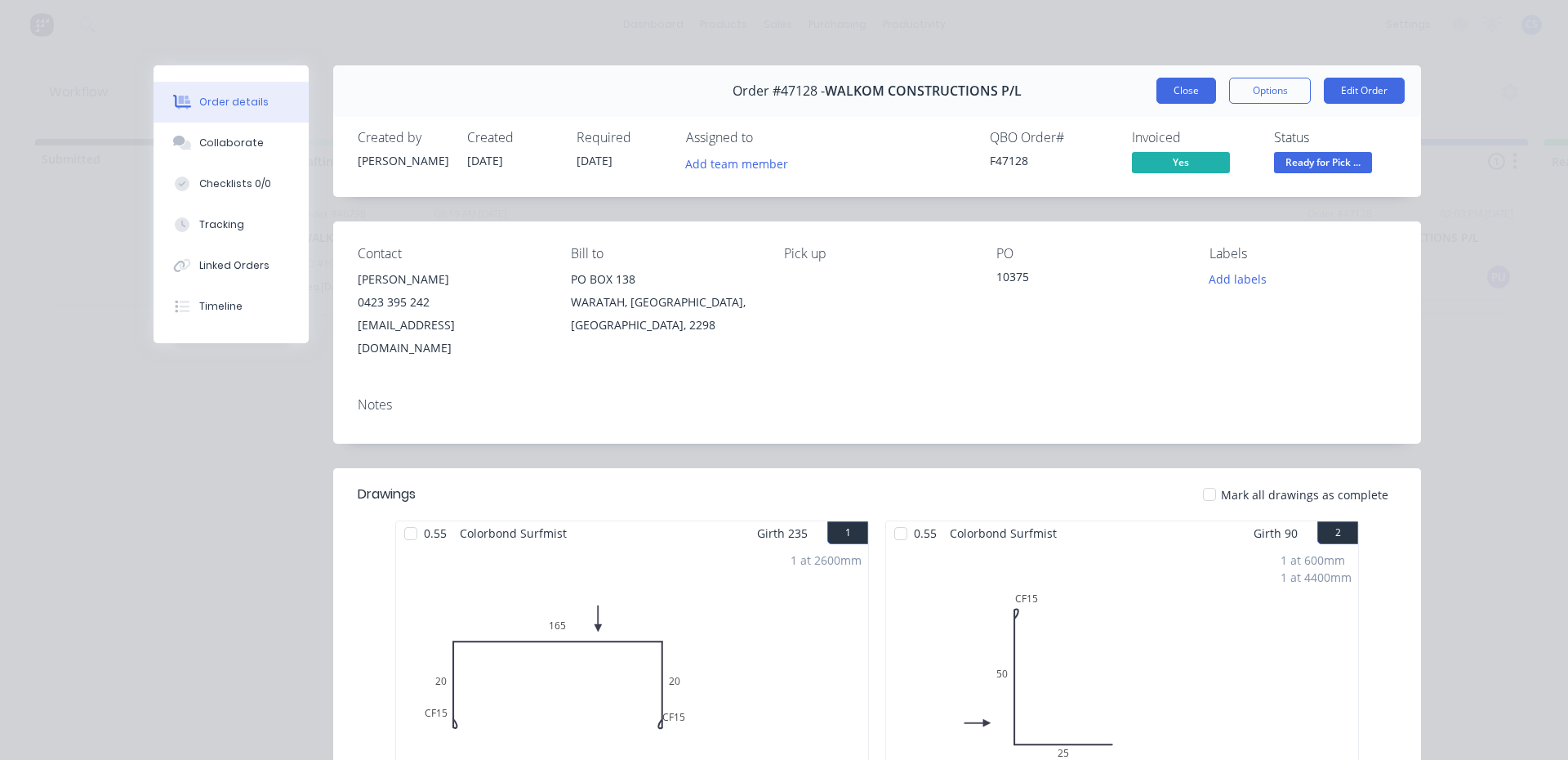
click at [1191, 97] on button "Close" at bounding box center [1186, 90] width 60 height 26
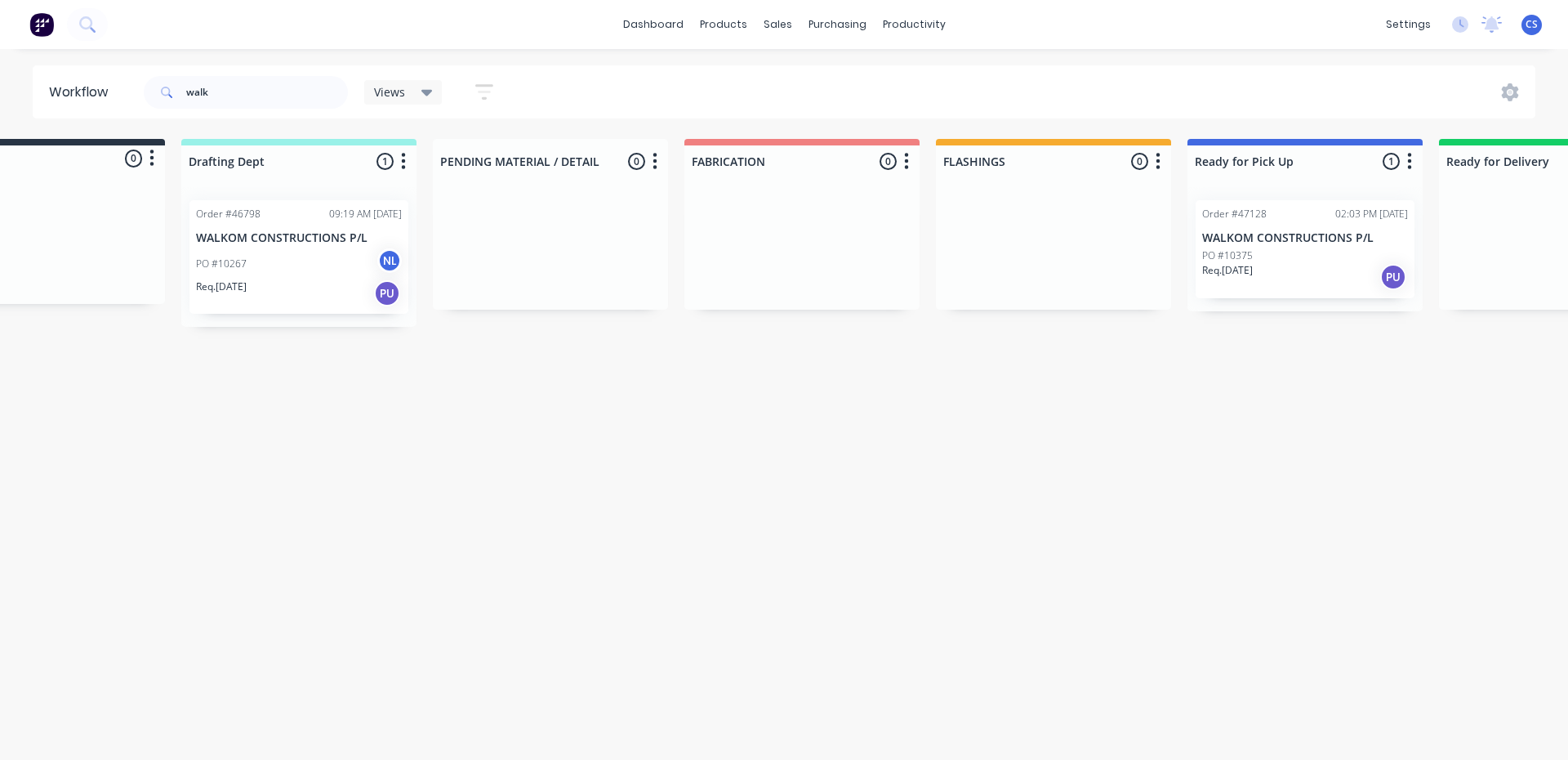
scroll to position [0, 624]
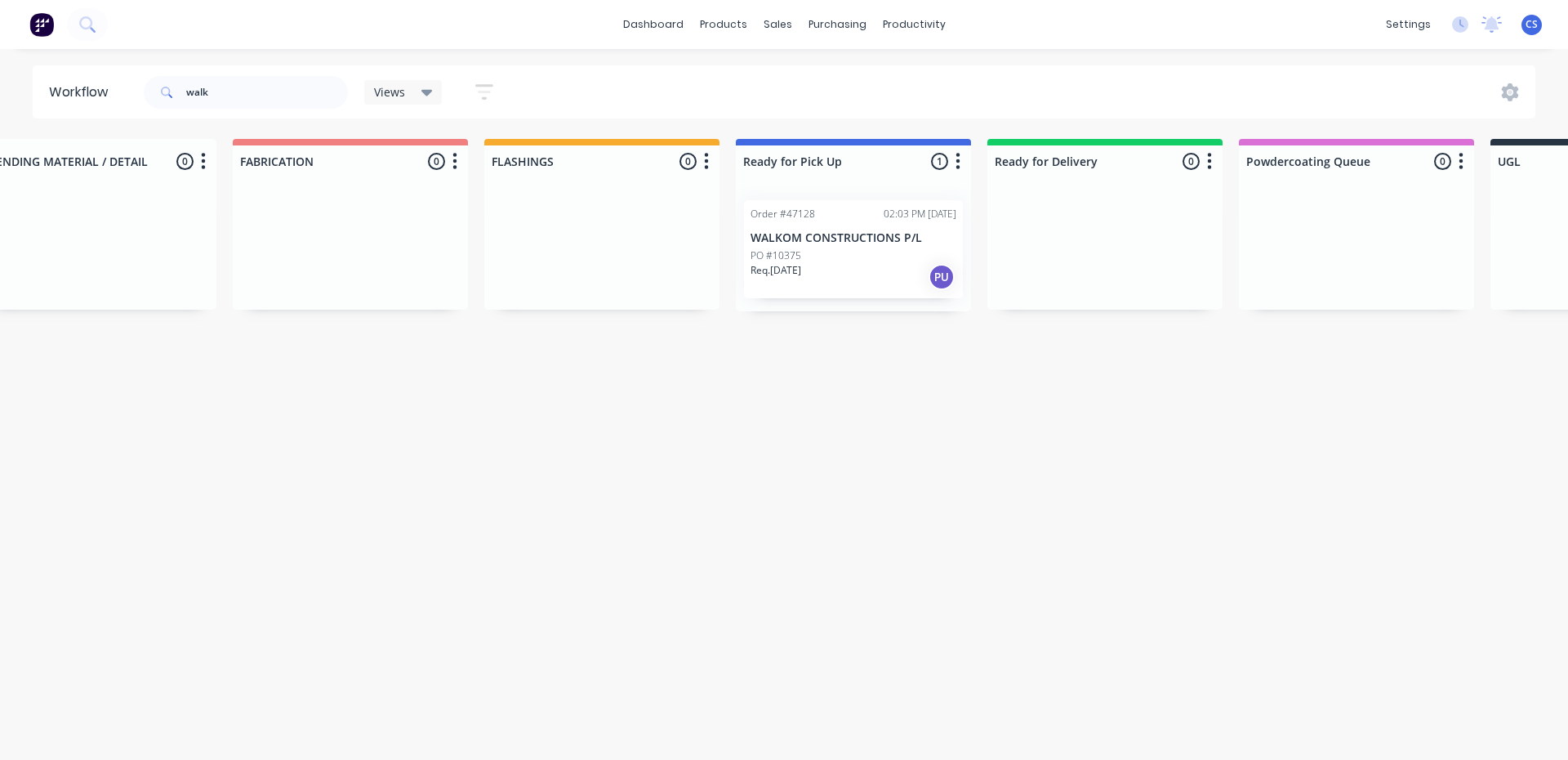
drag, startPoint x: 1168, startPoint y: 324, endPoint x: 1337, endPoint y: 325, distance: 169.0
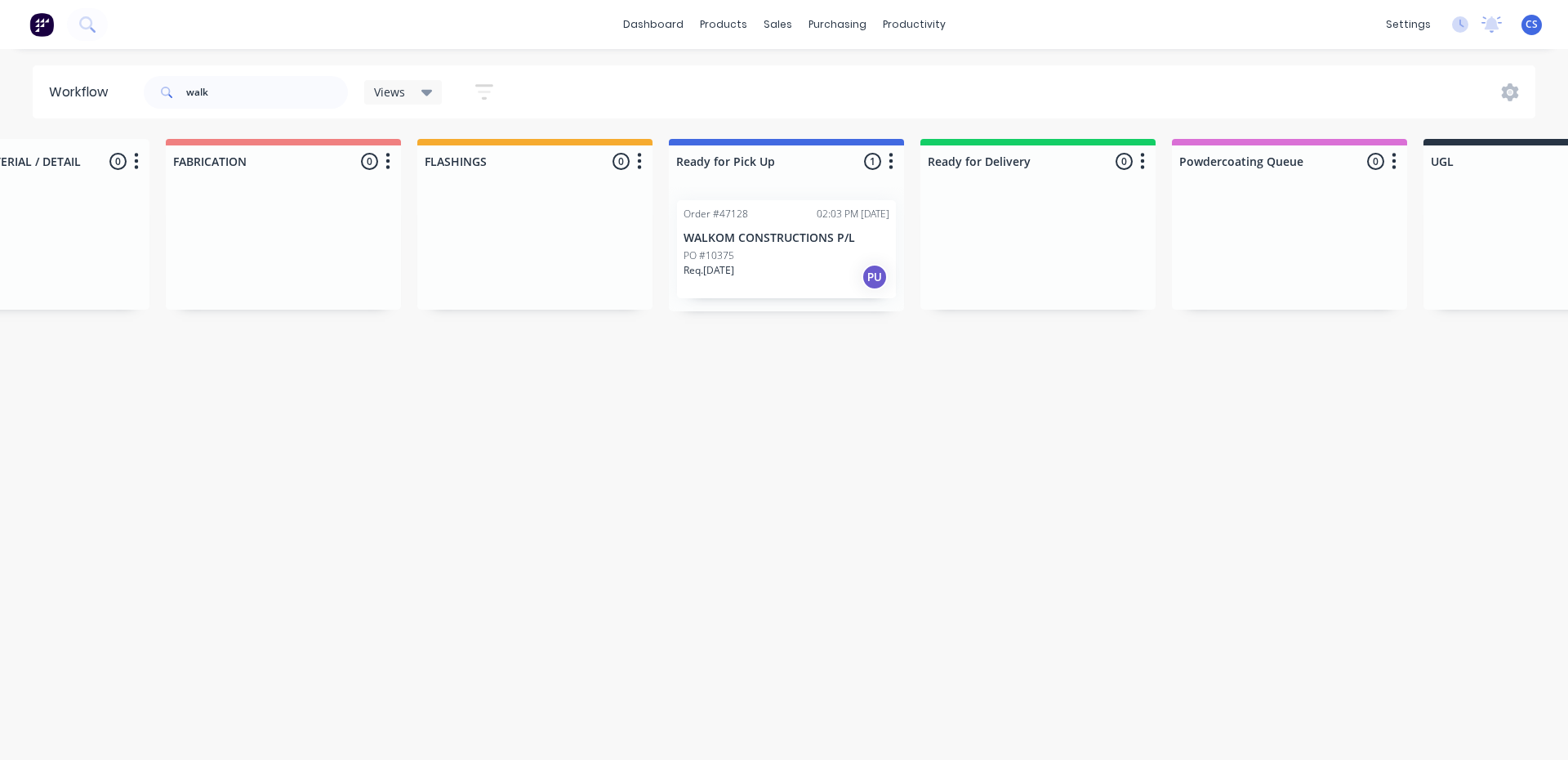
click at [743, 223] on div "Order #47128 02:03 PM [DATE] WALKOM CONSTRUCTIONS P/L PO #10375 Req. [DATE] PU" at bounding box center [786, 249] width 219 height 98
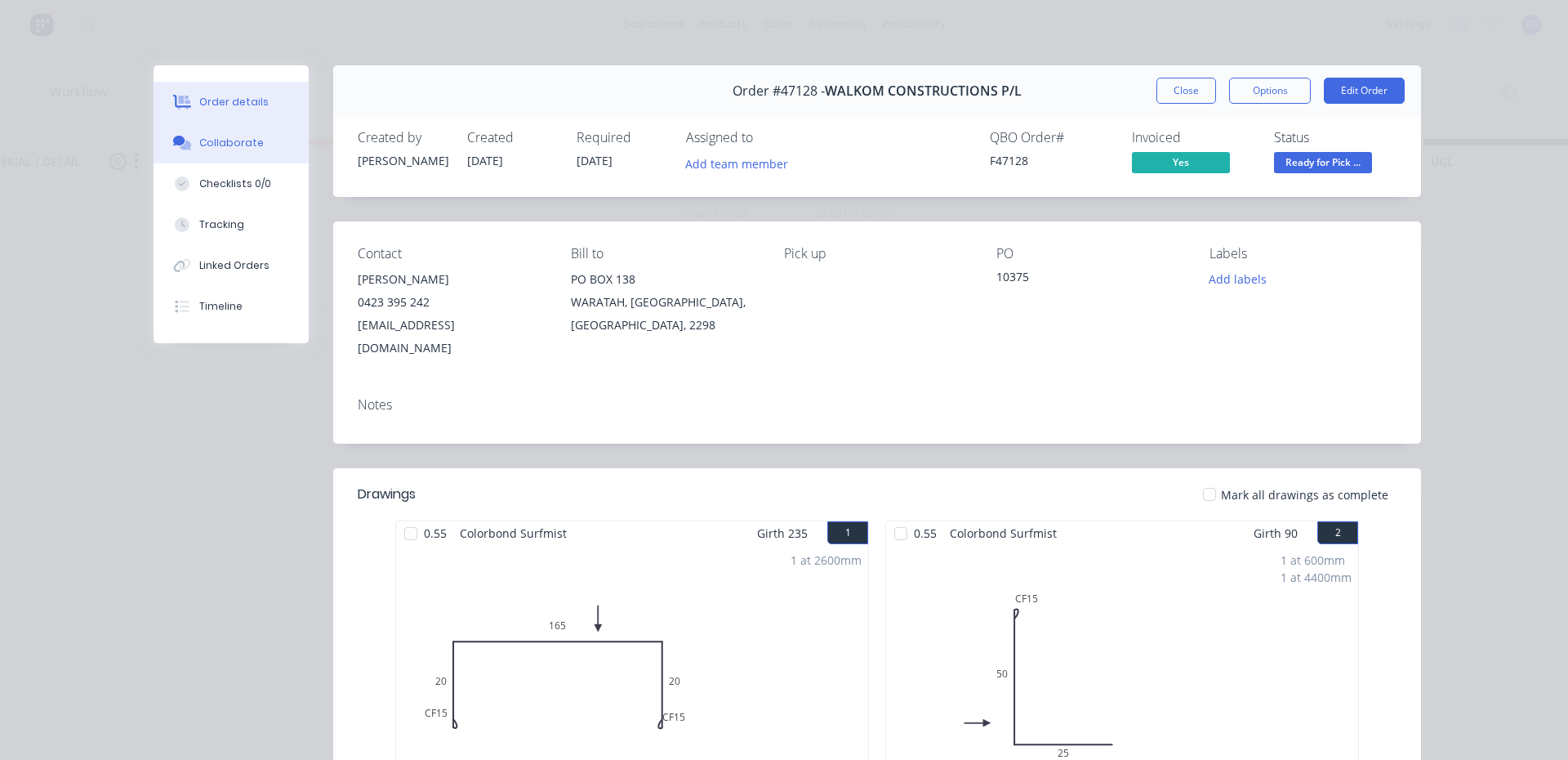
click at [207, 151] on button "Collaborate" at bounding box center [231, 143] width 155 height 41
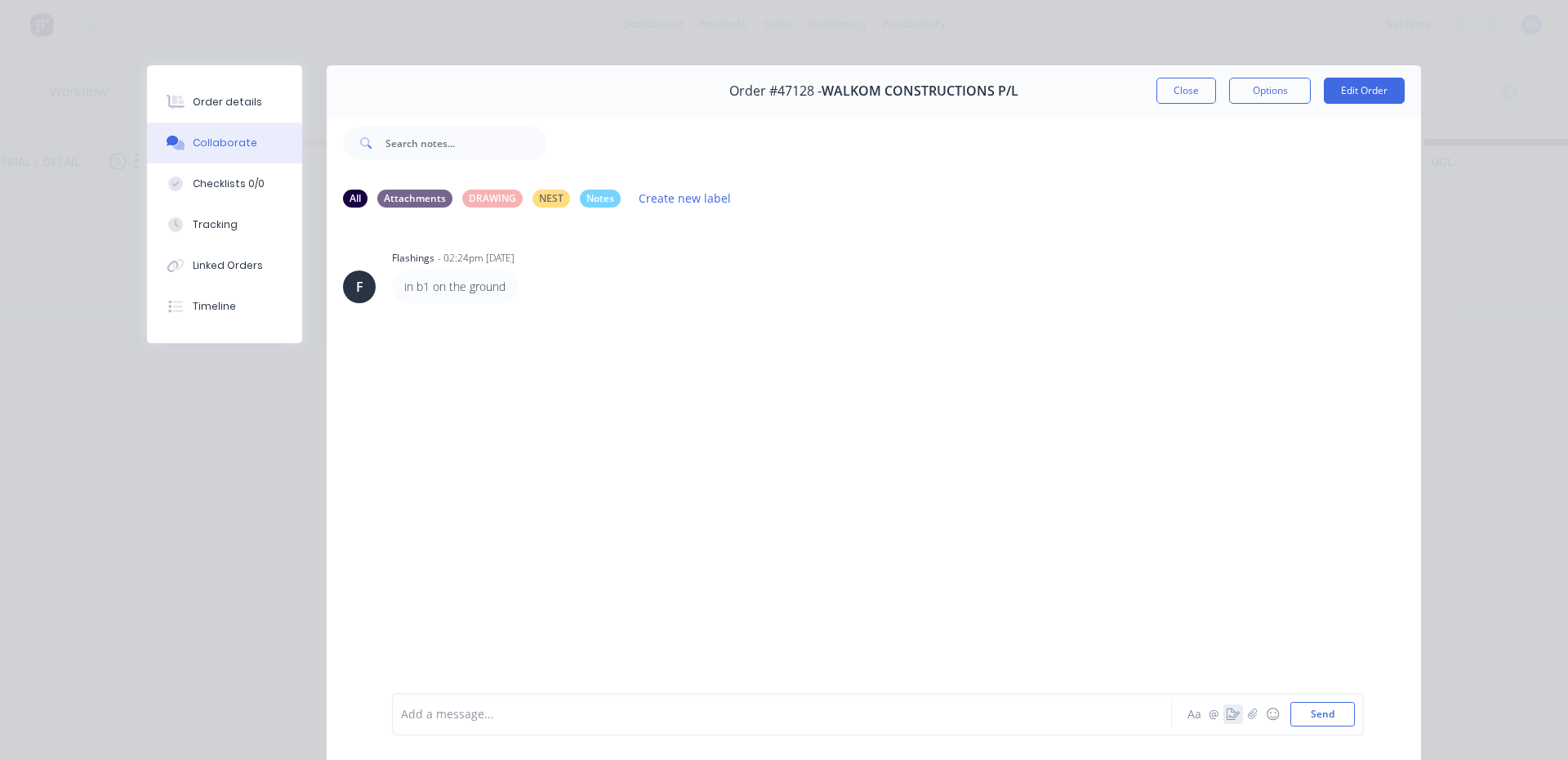
click at [1227, 714] on icon "button" at bounding box center [1233, 713] width 13 height 12
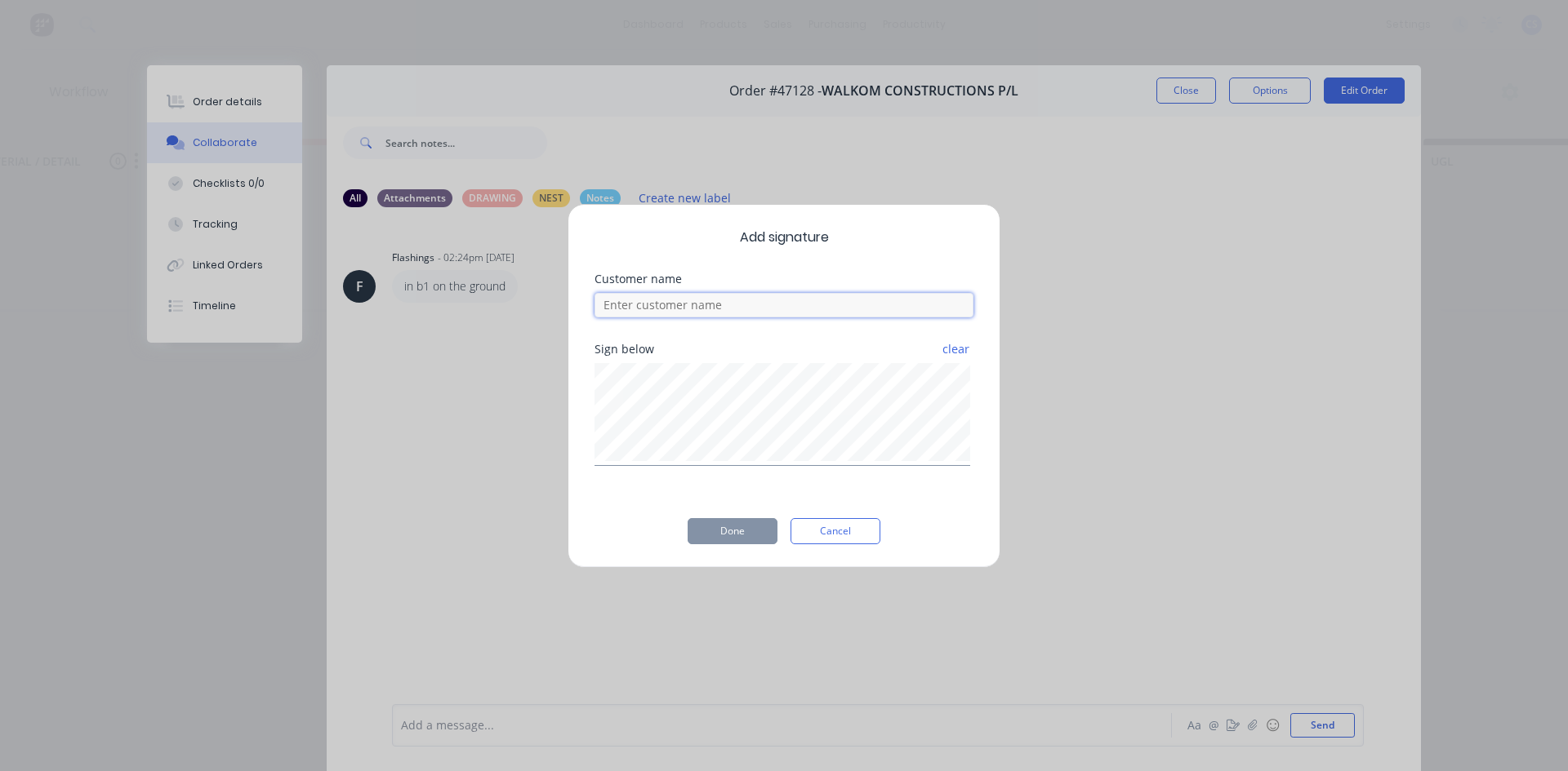
click at [652, 309] on input at bounding box center [783, 305] width 379 height 24
type input "[PERSON_NAME]"
click at [727, 538] on button "Done" at bounding box center [732, 530] width 89 height 26
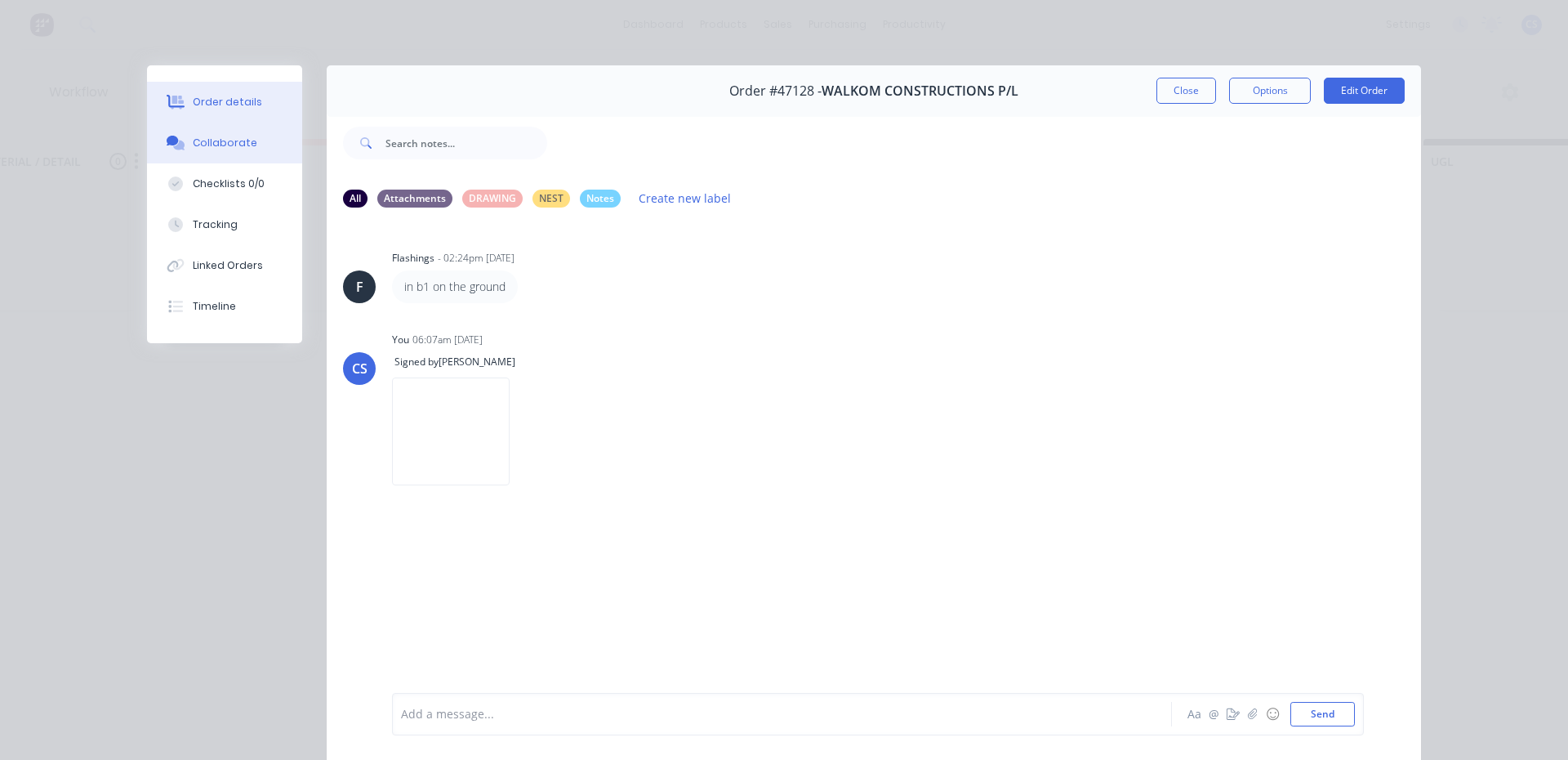
click at [202, 121] on button "Order details" at bounding box center [224, 102] width 155 height 41
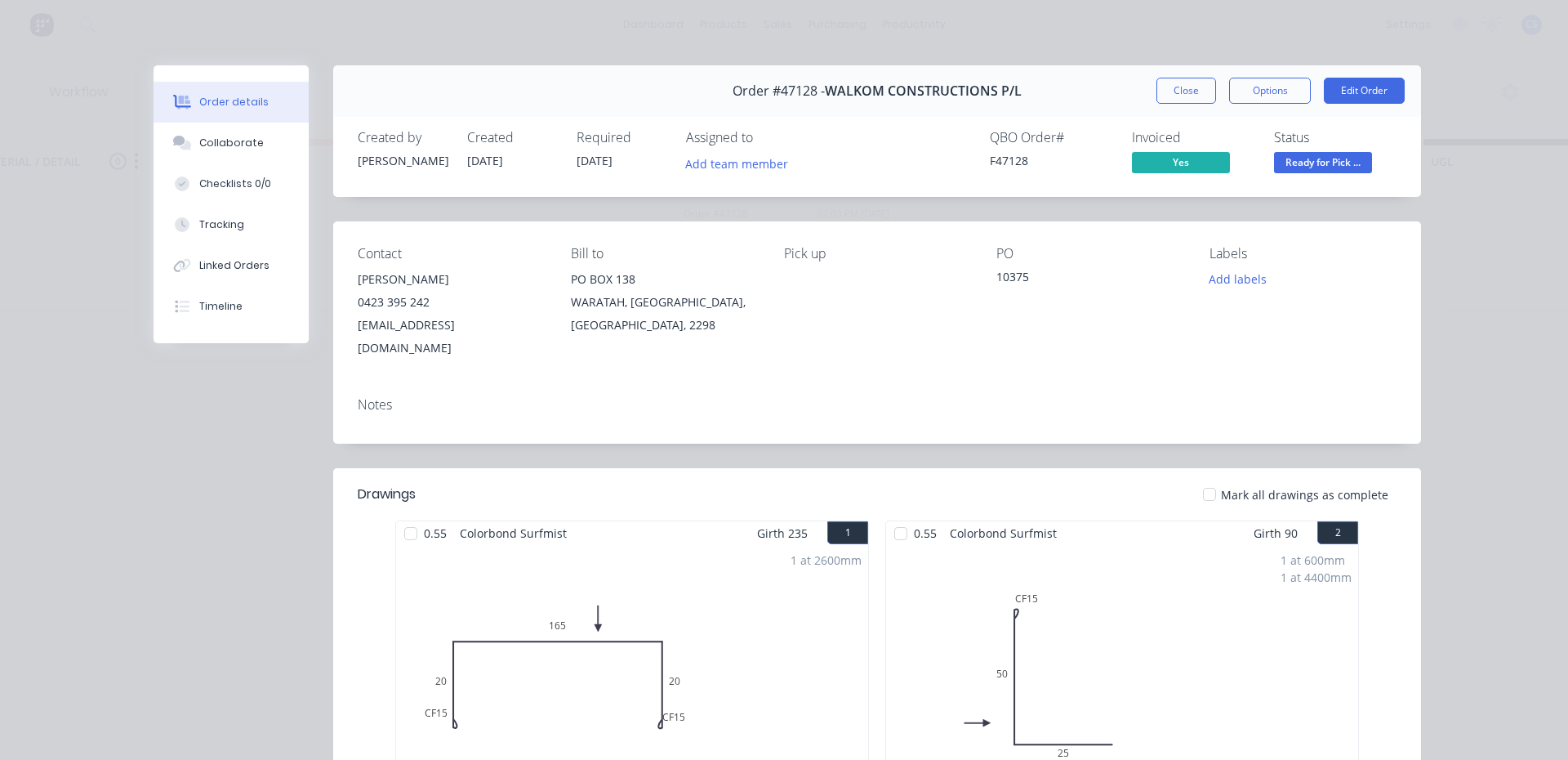
click at [1295, 164] on span "Ready for Pick ..." at bounding box center [1322, 162] width 98 height 21
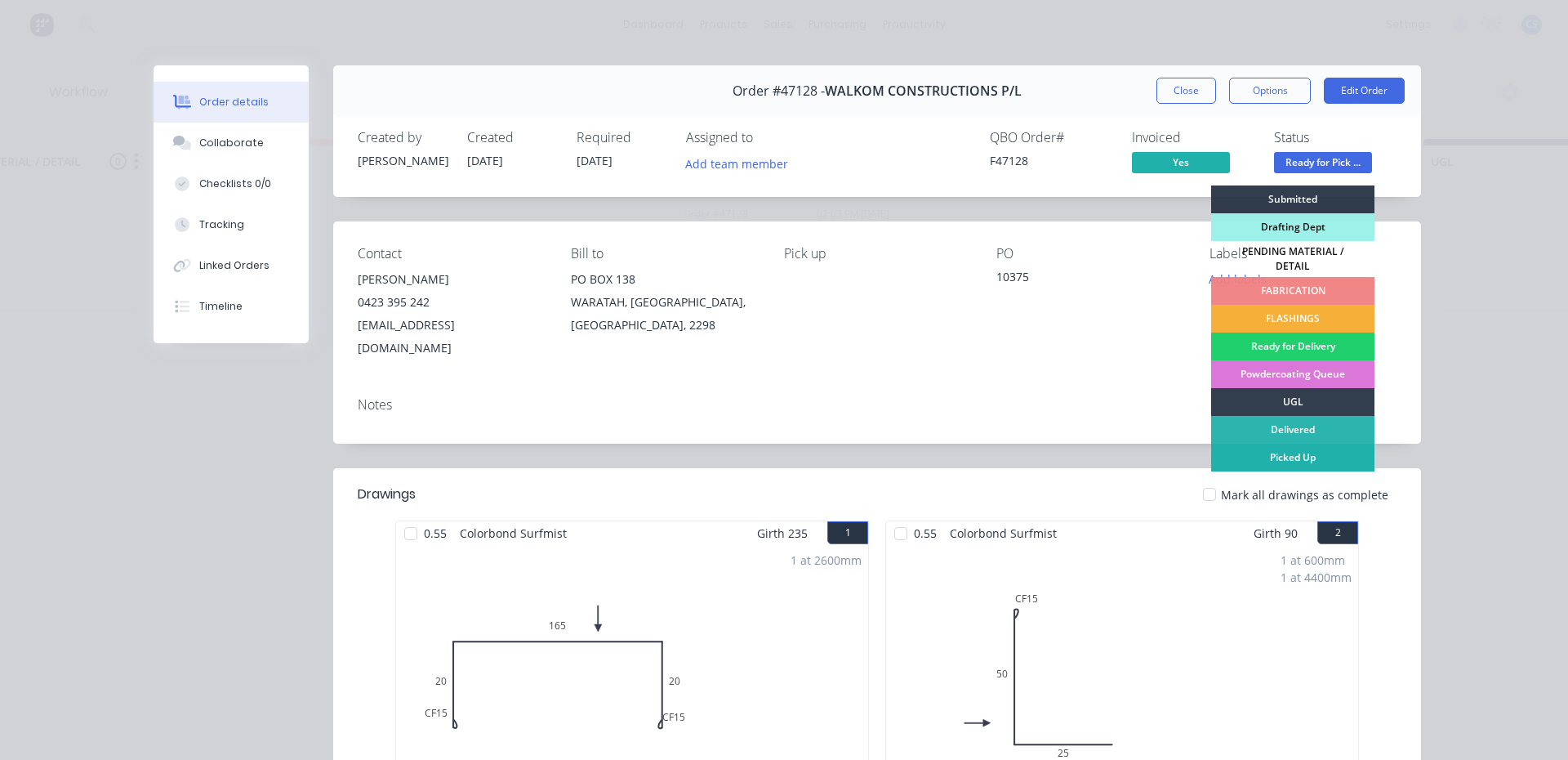
click at [1284, 453] on div "Picked Up" at bounding box center [1292, 457] width 163 height 28
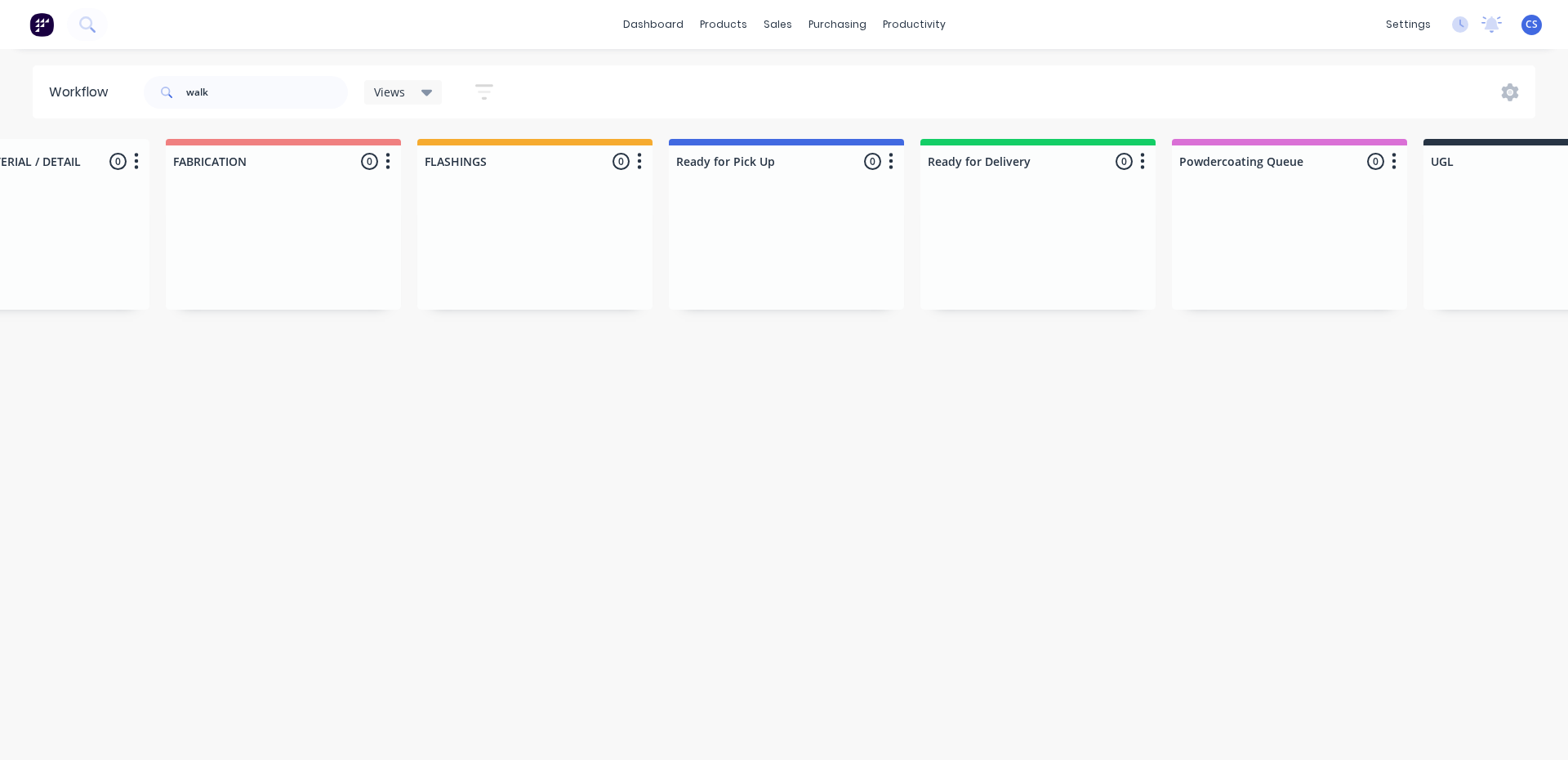
click at [353, 197] on div at bounding box center [283, 248] width 235 height 123
drag, startPoint x: 353, startPoint y: 197, endPoint x: 1162, endPoint y: 401, distance: 834.3
click at [944, 401] on html "dashboard products sales purchasing productivity dashboard products Product Cat…" at bounding box center [160, 330] width 1568 height 662
